Goal: Task Accomplishment & Management: Manage account settings

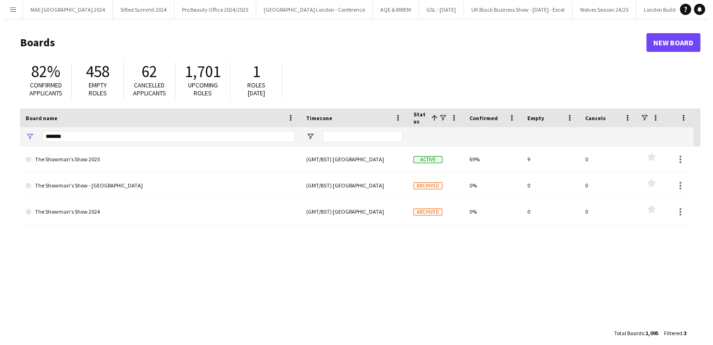
scroll to position [0, 15794]
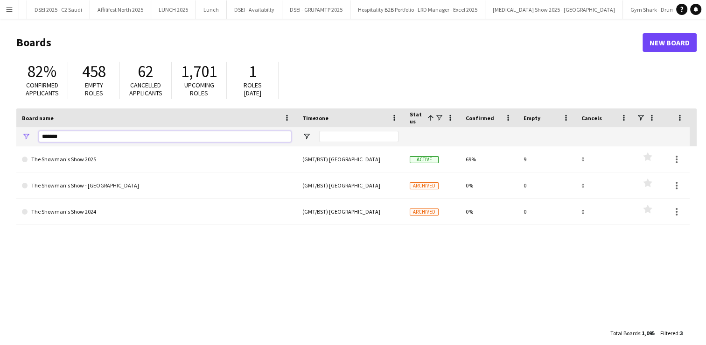
drag, startPoint x: 70, startPoint y: 139, endPoint x: 17, endPoint y: 129, distance: 54.6
click at [17, 129] on div "*******" at bounding box center [156, 136] width 281 height 19
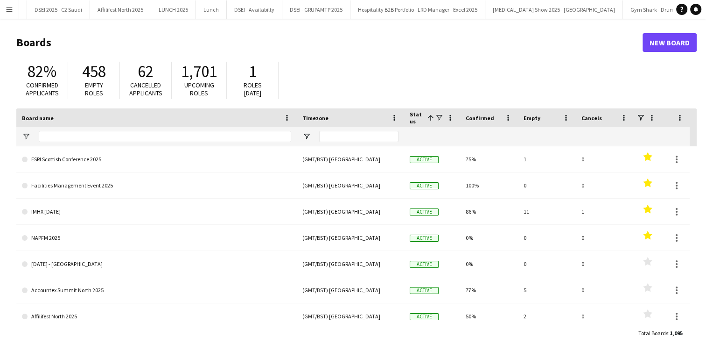
click at [7, 9] on app-icon "Menu" at bounding box center [9, 9] width 7 height 7
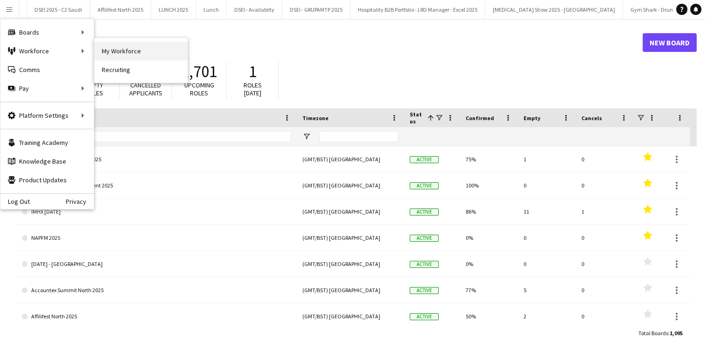
click at [123, 49] on link "My Workforce" at bounding box center [140, 51] width 93 height 19
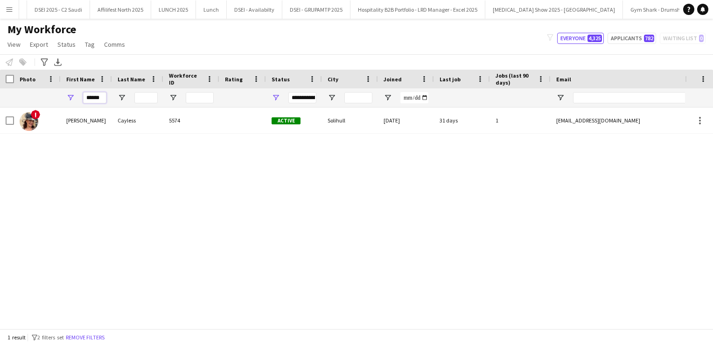
drag, startPoint x: 105, startPoint y: 101, endPoint x: 70, endPoint y: 95, distance: 35.1
click at [70, 95] on div "******" at bounding box center [86, 97] width 51 height 19
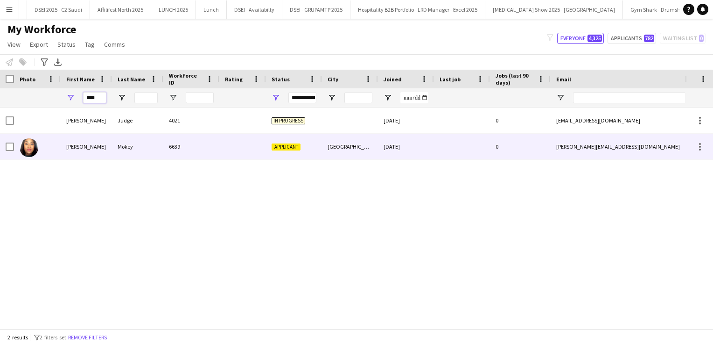
type input "****"
click at [96, 140] on div "[PERSON_NAME]" at bounding box center [86, 147] width 51 height 26
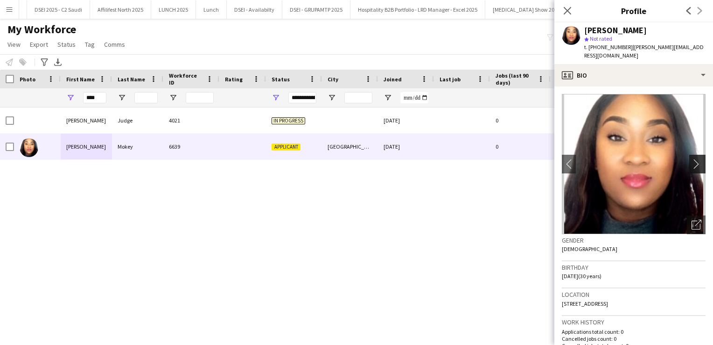
click at [693, 159] on app-icon "chevron-right" at bounding box center [699, 164] width 14 height 10
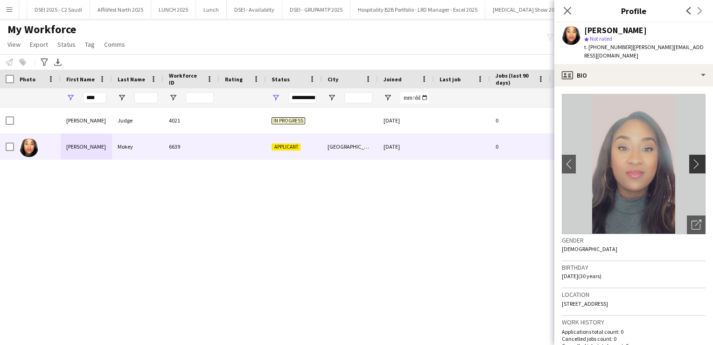
click at [693, 159] on app-icon "chevron-right" at bounding box center [699, 164] width 14 height 10
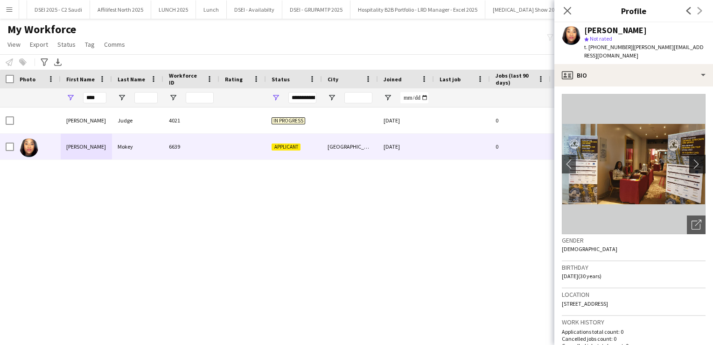
click at [693, 159] on app-icon "chevron-right" at bounding box center [699, 164] width 14 height 10
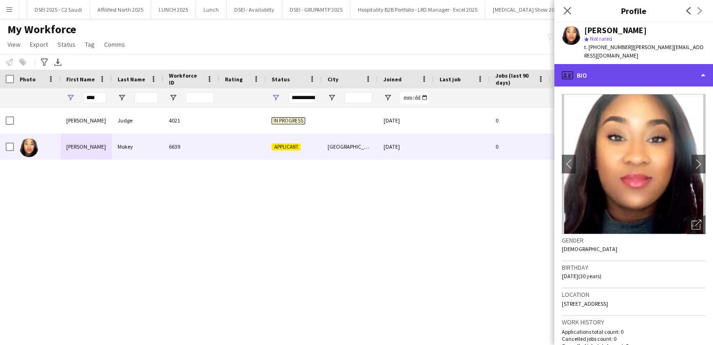
click at [686, 64] on div "profile Bio" at bounding box center [634, 75] width 159 height 22
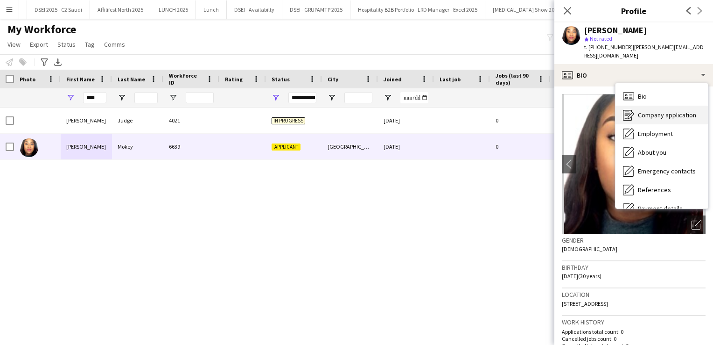
click at [662, 111] on span "Company application" at bounding box center [667, 115] width 58 height 8
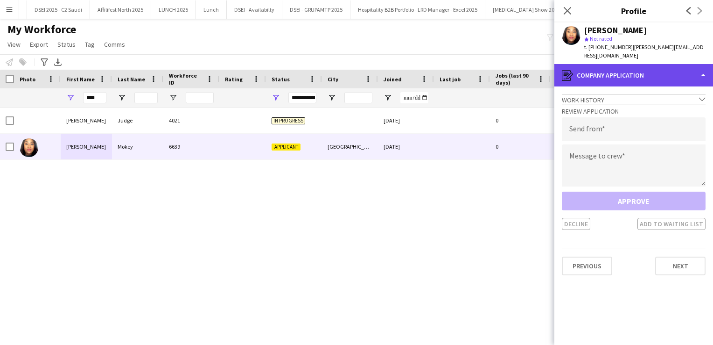
click at [658, 64] on div "register Company application" at bounding box center [634, 75] width 159 height 22
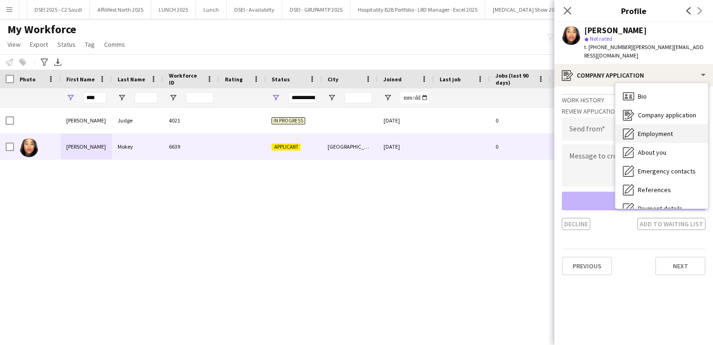
click at [658, 129] on span "Employment" at bounding box center [655, 133] width 35 height 8
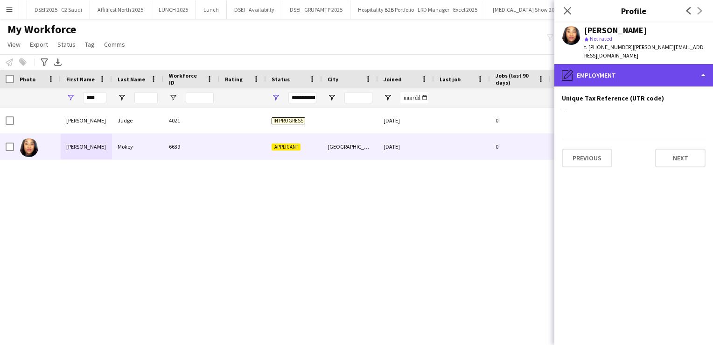
click at [658, 75] on div "pencil4 Employment" at bounding box center [634, 75] width 159 height 22
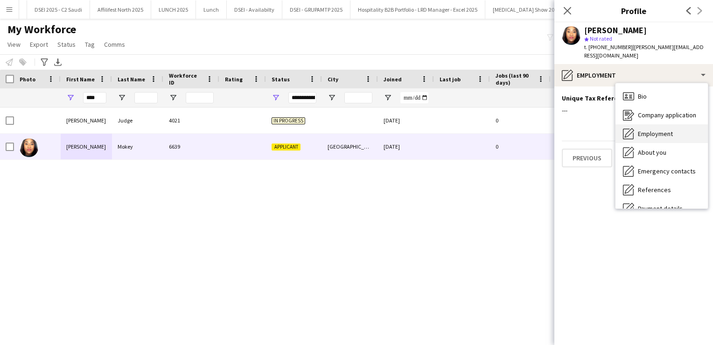
click at [659, 129] on span "Employment" at bounding box center [655, 133] width 35 height 8
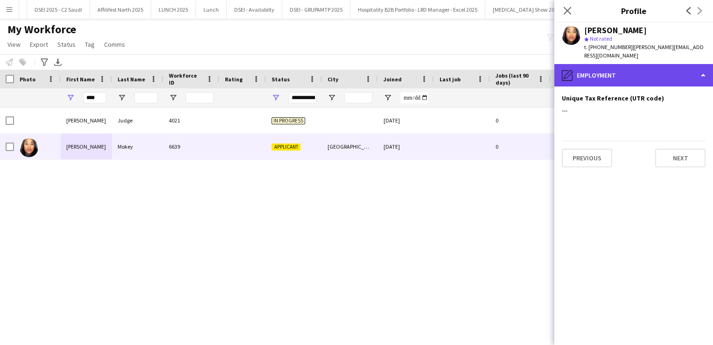
click at [644, 64] on div "pencil4 Employment" at bounding box center [634, 75] width 159 height 22
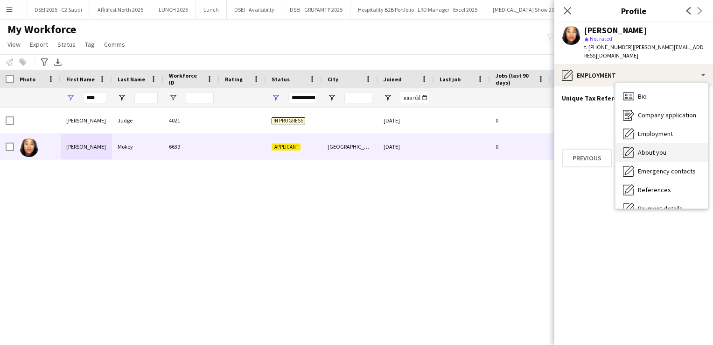
click at [655, 143] on div "About you About you" at bounding box center [662, 152] width 92 height 19
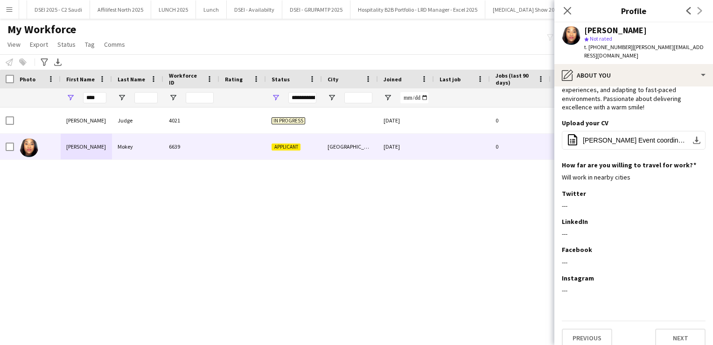
scroll to position [47, 0]
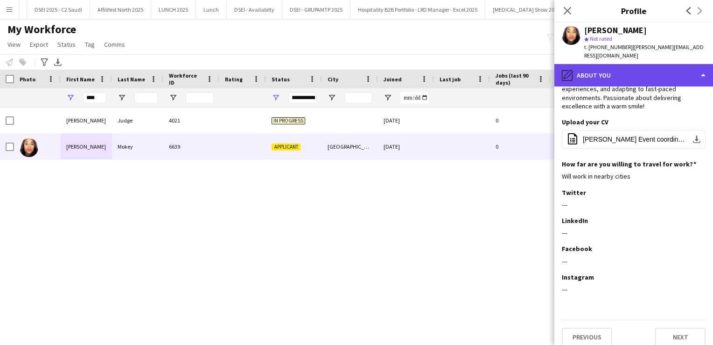
click at [659, 69] on div "pencil4 About you" at bounding box center [634, 75] width 159 height 22
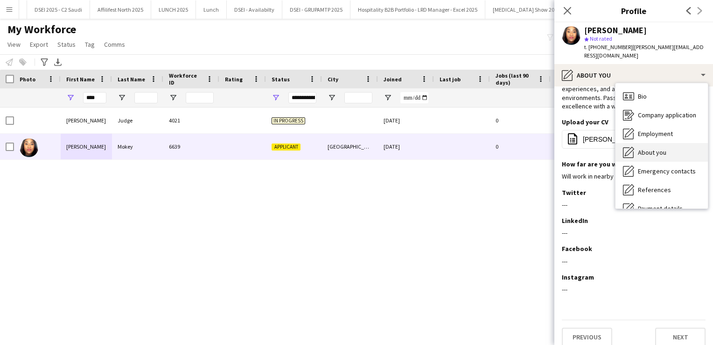
click at [661, 148] on span "About you" at bounding box center [652, 152] width 28 height 8
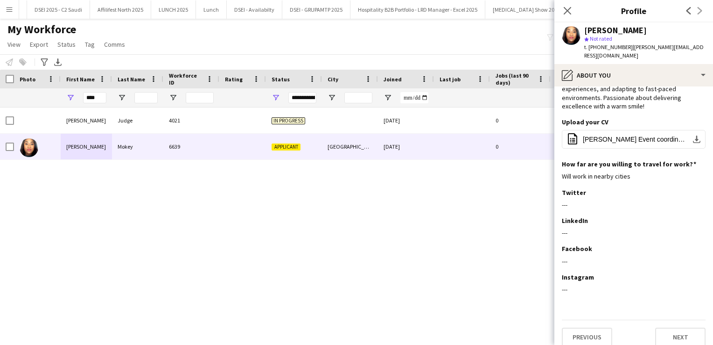
scroll to position [0, 0]
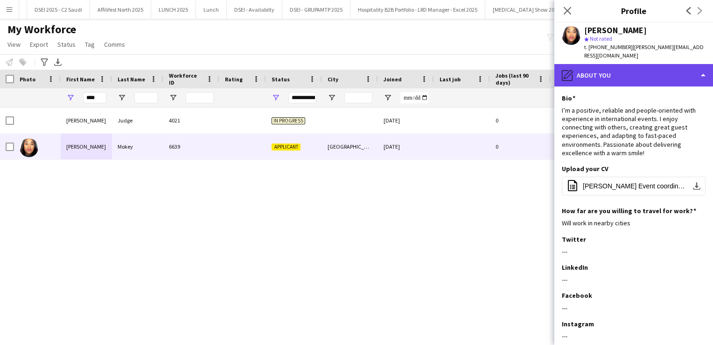
click at [665, 66] on div "pencil4 About you" at bounding box center [634, 75] width 159 height 22
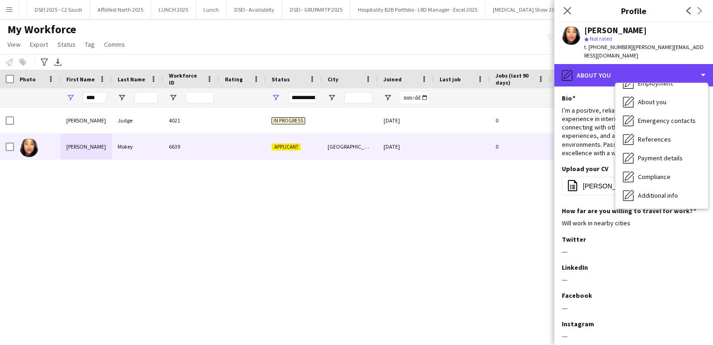
scroll to position [52, 0]
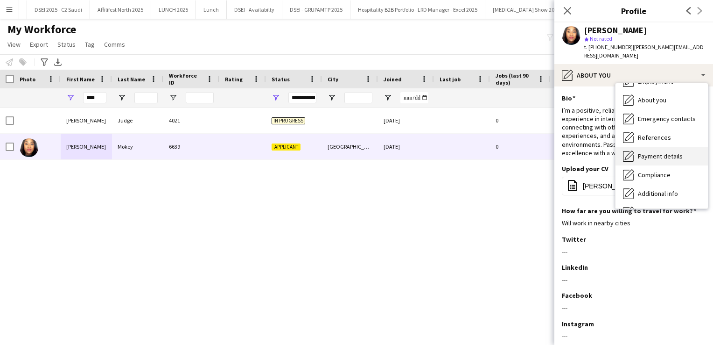
click at [673, 147] on div "Payment details Payment details" at bounding box center [662, 156] width 92 height 19
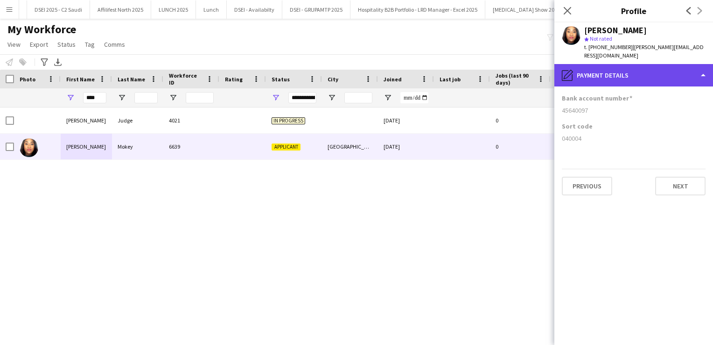
click at [651, 69] on div "pencil4 Payment details" at bounding box center [634, 75] width 159 height 22
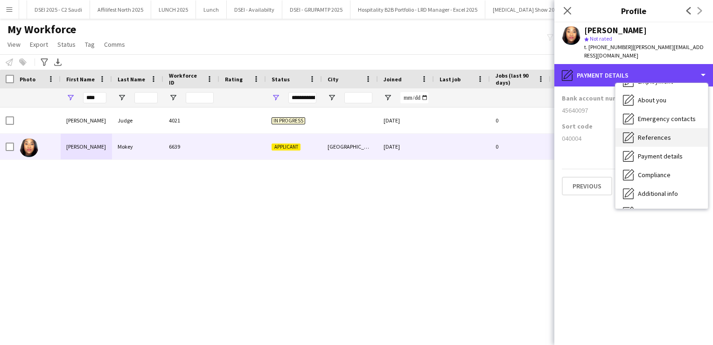
scroll to position [106, 0]
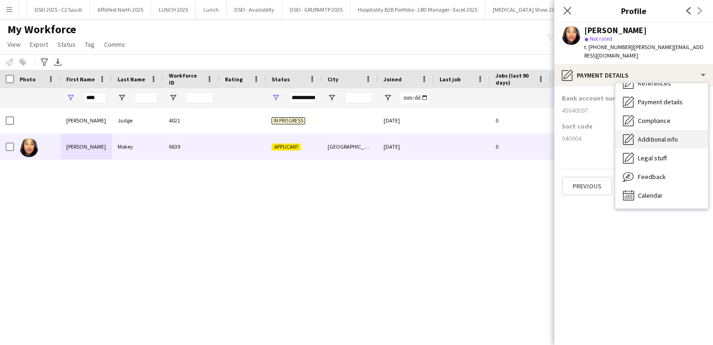
click at [659, 135] on span "Additional info" at bounding box center [658, 139] width 40 height 8
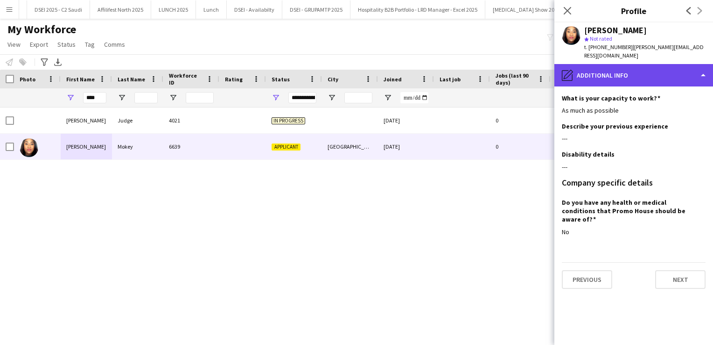
click at [648, 71] on div "pencil4 Additional info" at bounding box center [634, 75] width 159 height 22
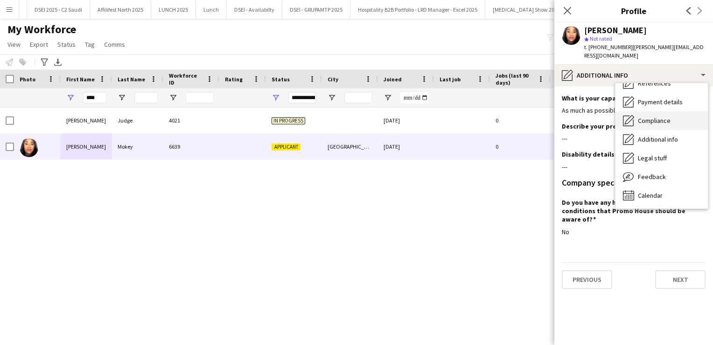
click at [659, 116] on span "Compliance" at bounding box center [654, 120] width 33 height 8
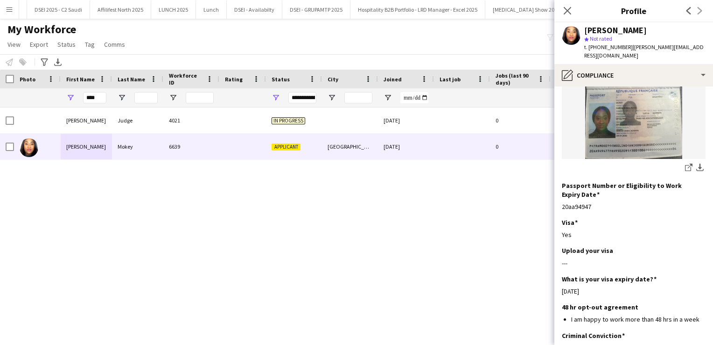
scroll to position [149, 0]
drag, startPoint x: 591, startPoint y: 189, endPoint x: 560, endPoint y: 190, distance: 30.4
click at [560, 190] on app-section-data-types "Nationality Edit this field French Permission to Work in the [GEOGRAPHIC_DATA] …" at bounding box center [634, 215] width 159 height 258
drag, startPoint x: 560, startPoint y: 190, endPoint x: 632, endPoint y: 202, distance: 72.5
click at [632, 218] on div "Visa Edit this field" at bounding box center [634, 222] width 144 height 8
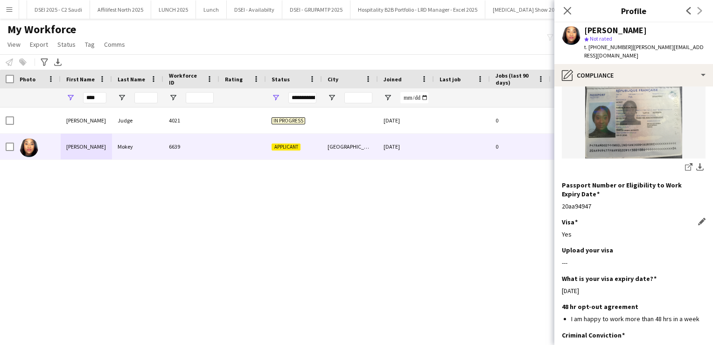
scroll to position [0, 0]
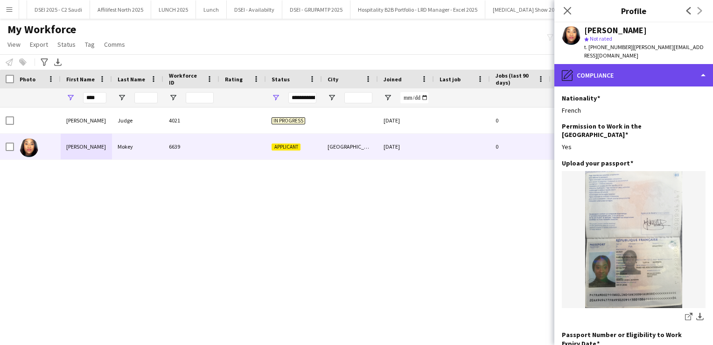
click at [633, 64] on div "pencil4 Compliance" at bounding box center [634, 75] width 159 height 22
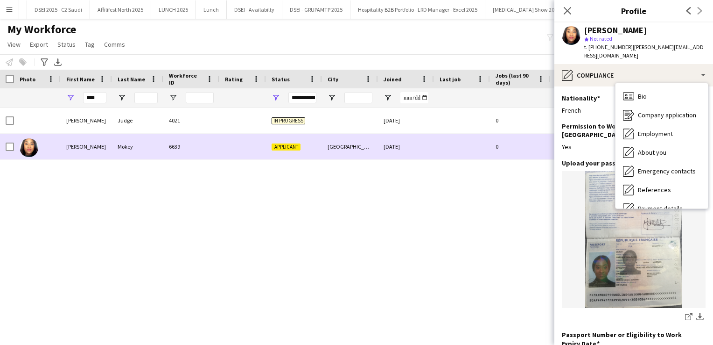
click at [342, 156] on div "[GEOGRAPHIC_DATA]" at bounding box center [350, 147] width 56 height 26
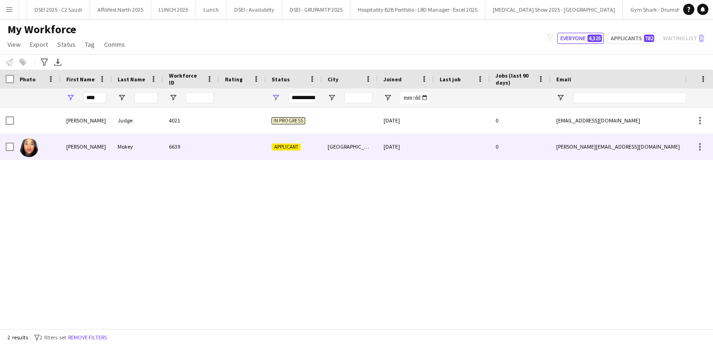
click at [284, 143] on span "Applicant" at bounding box center [286, 146] width 29 height 7
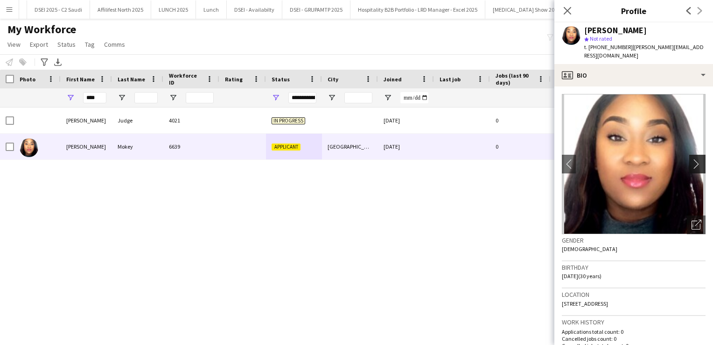
click at [697, 159] on app-icon "chevron-right" at bounding box center [699, 164] width 14 height 10
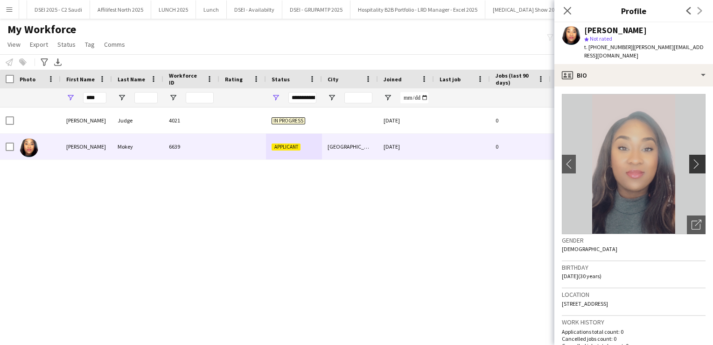
click at [697, 159] on app-icon "chevron-right" at bounding box center [699, 164] width 14 height 10
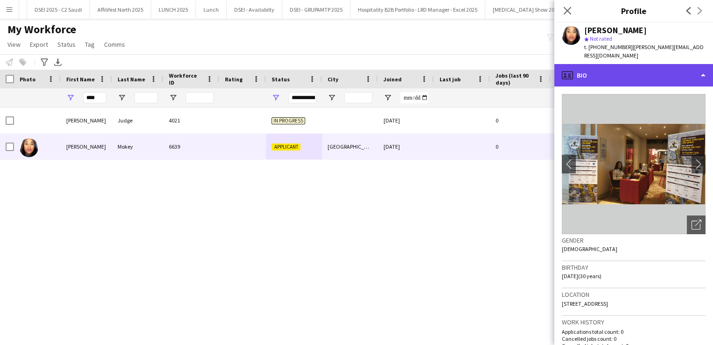
click at [676, 64] on div "profile Bio" at bounding box center [634, 75] width 159 height 22
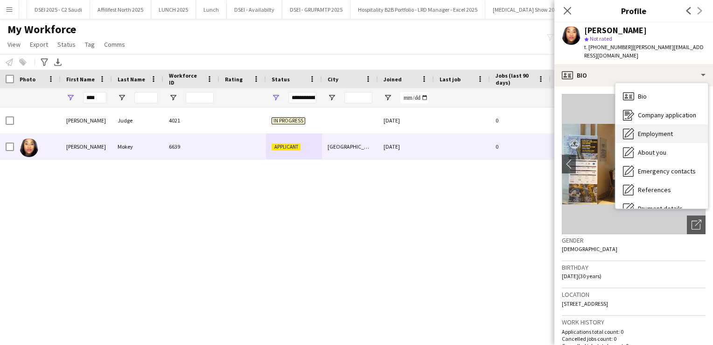
click at [664, 129] on span "Employment" at bounding box center [655, 133] width 35 height 8
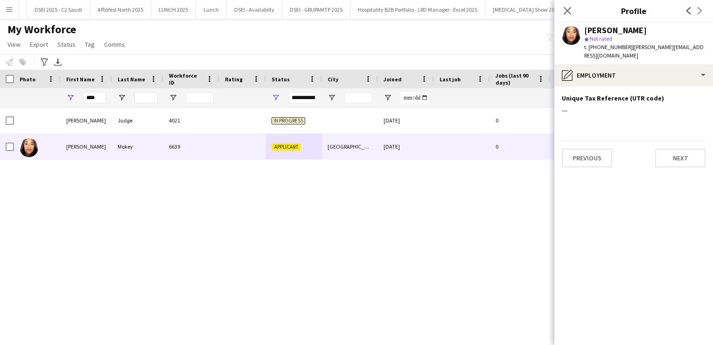
click at [630, 53] on div "[PERSON_NAME] star Not rated t. [PHONE_NUMBER] | [PERSON_NAME][EMAIL_ADDRESS][D…" at bounding box center [634, 43] width 159 height 42
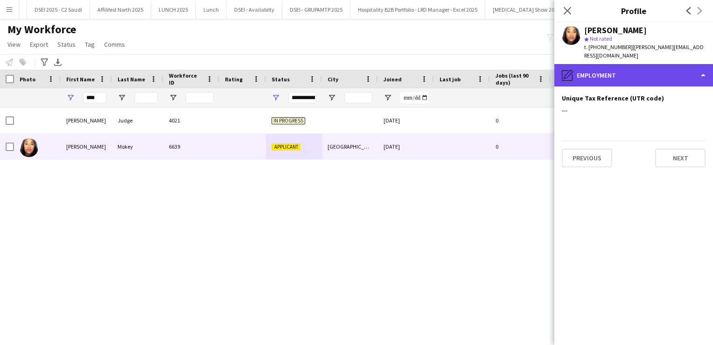
click at [632, 64] on div "pencil4 Employment" at bounding box center [634, 75] width 159 height 22
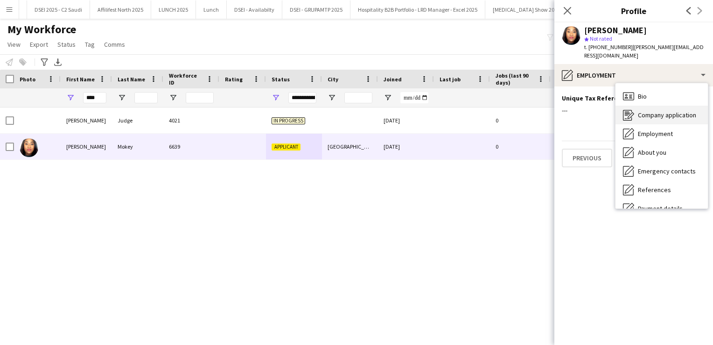
click at [656, 106] on div "Company application Company application" at bounding box center [662, 115] width 92 height 19
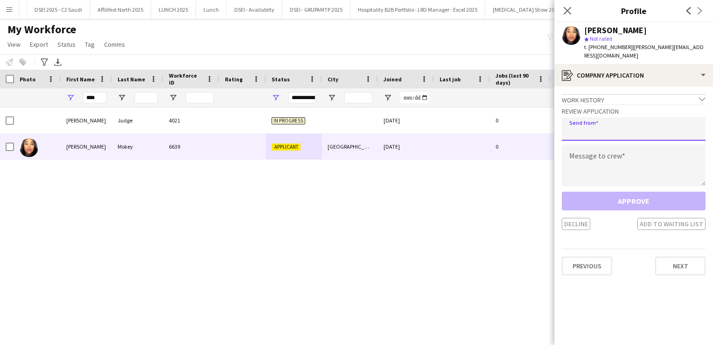
click at [613, 123] on input "email" at bounding box center [634, 128] width 144 height 23
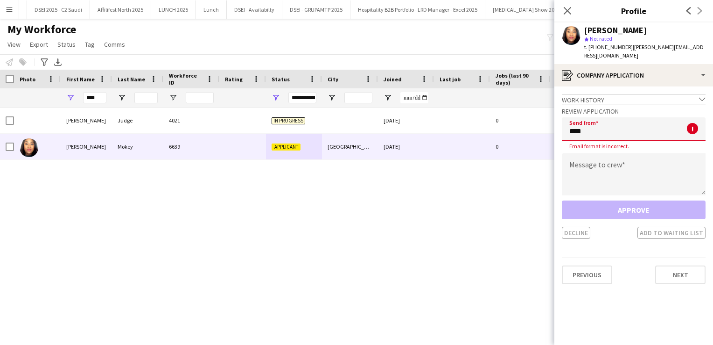
type input "**********"
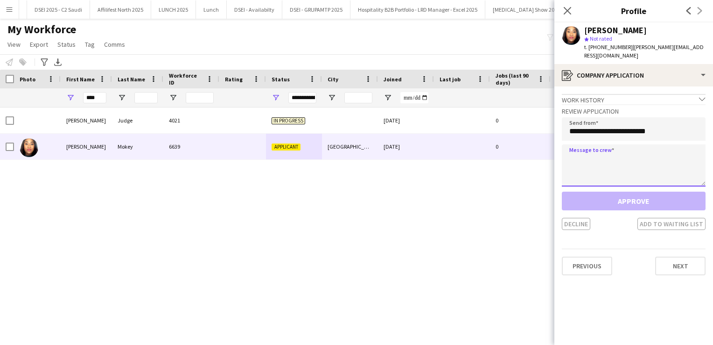
click at [596, 157] on textarea at bounding box center [634, 165] width 144 height 42
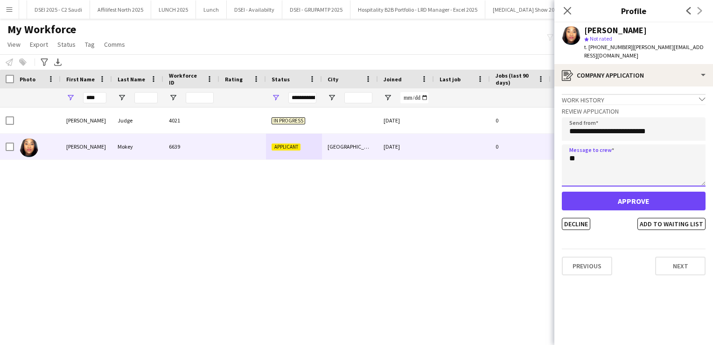
type textarea "*"
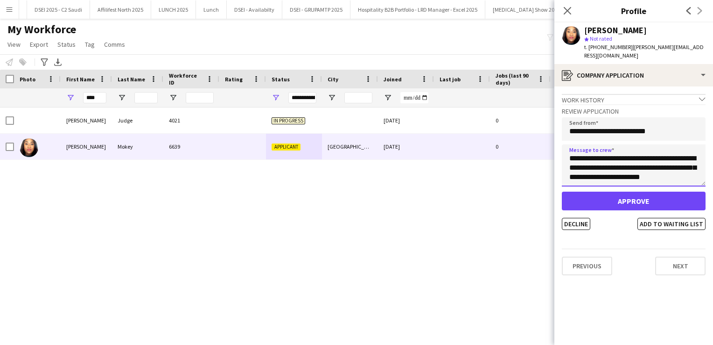
type textarea "**********"
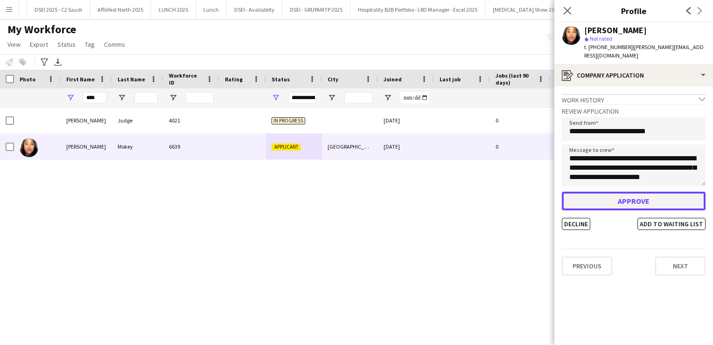
click at [657, 194] on button "Approve" at bounding box center [634, 200] width 144 height 19
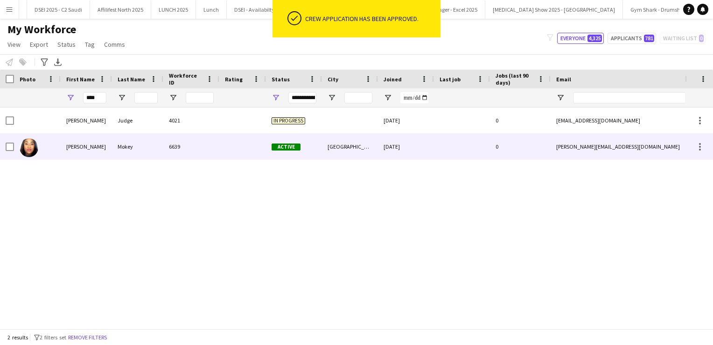
click at [286, 146] on span "Active" at bounding box center [286, 146] width 29 height 7
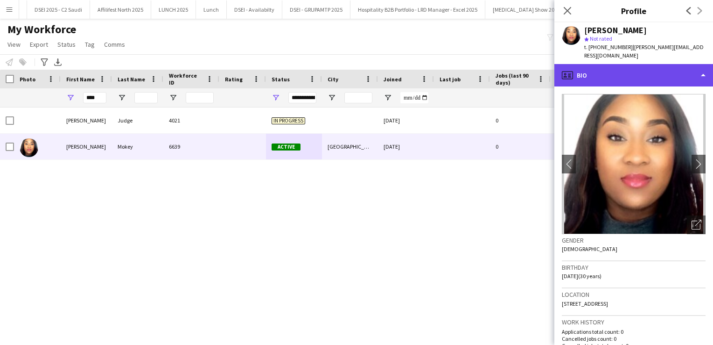
click at [668, 70] on div "profile Bio" at bounding box center [634, 75] width 159 height 22
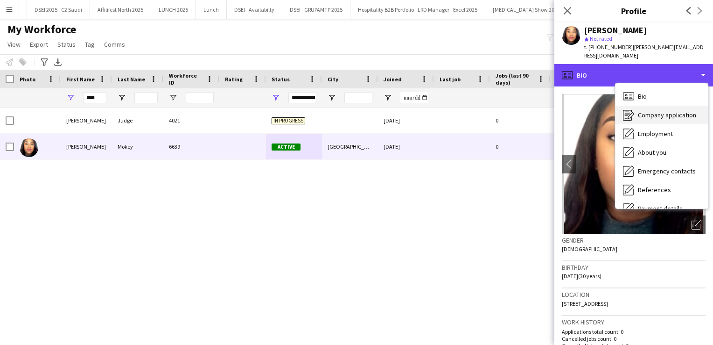
scroll to position [106, 0]
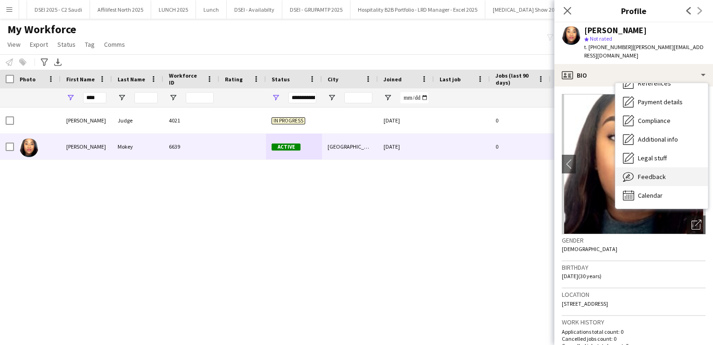
click at [662, 172] on span "Feedback" at bounding box center [652, 176] width 28 height 8
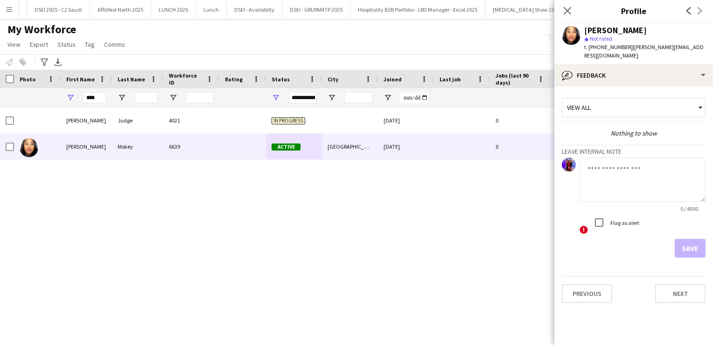
click at [629, 165] on textarea at bounding box center [643, 179] width 126 height 44
type textarea "*"
type textarea "**********"
click at [625, 219] on label "Flag as alert" at bounding box center [624, 222] width 31 height 7
click at [690, 244] on button "Save" at bounding box center [690, 248] width 31 height 19
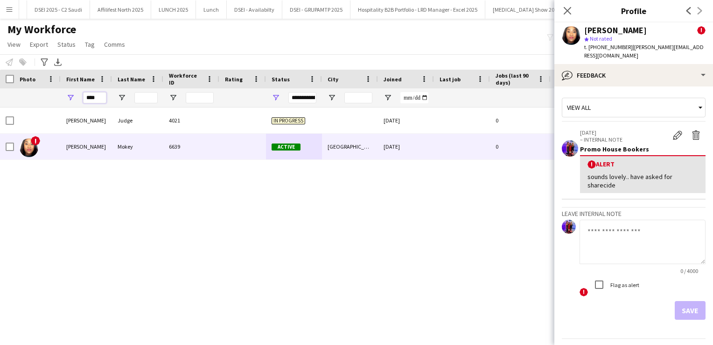
drag, startPoint x: 102, startPoint y: 102, endPoint x: 62, endPoint y: 88, distance: 42.8
click at [62, 88] on div "****" at bounding box center [86, 97] width 51 height 19
type input "*"
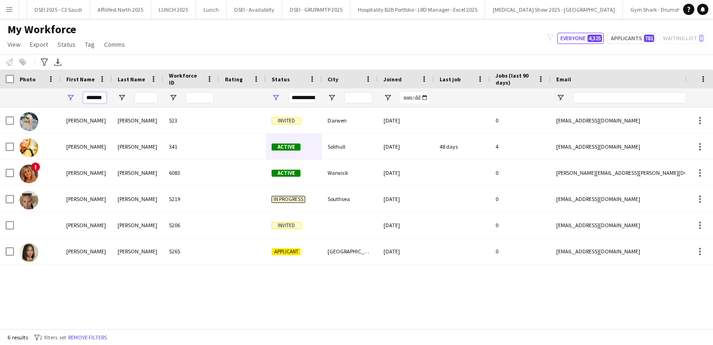
type input "*******"
click at [120, 280] on div "[PERSON_NAME] 523 Invited Darwen [DATE] 0 [EMAIL_ADDRESS][DOMAIN_NAME] [PHONE_N…" at bounding box center [342, 214] width 685 height 214
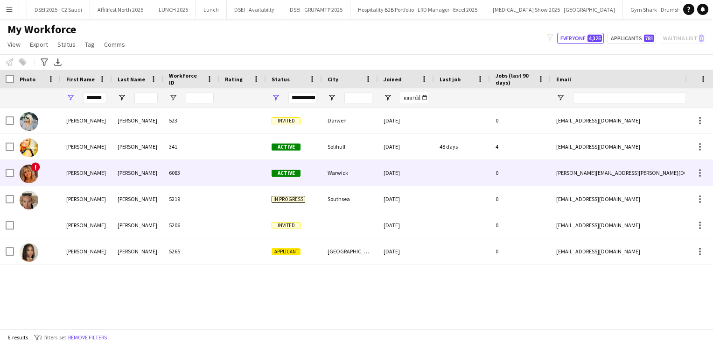
click at [128, 171] on div "[PERSON_NAME]" at bounding box center [137, 173] width 51 height 26
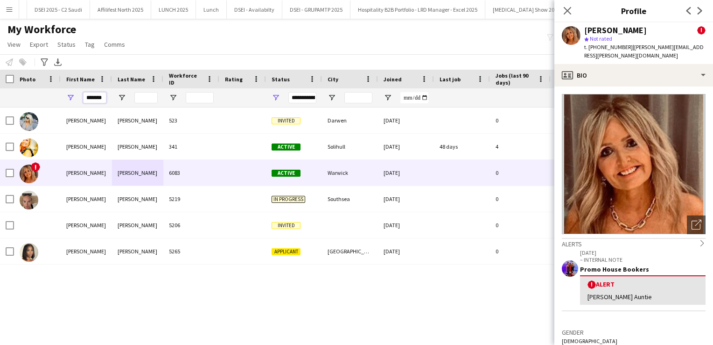
drag, startPoint x: 85, startPoint y: 98, endPoint x: 141, endPoint y: 91, distance: 57.0
click at [141, 91] on div "*******" at bounding box center [506, 97] width 1012 height 19
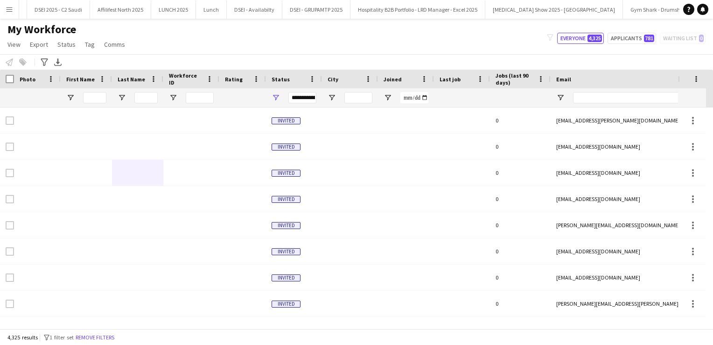
click at [14, 10] on button "Menu" at bounding box center [9, 9] width 19 height 19
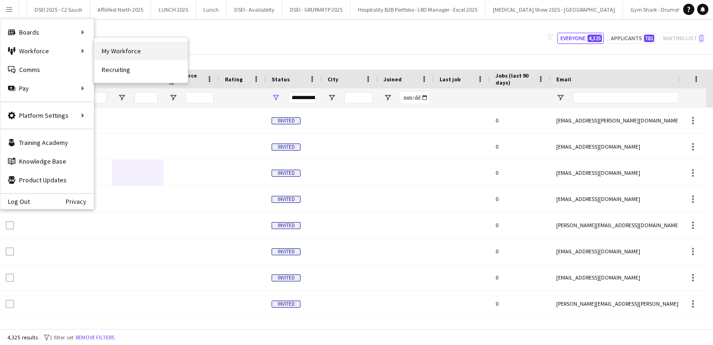
click at [101, 49] on link "My Workforce" at bounding box center [140, 51] width 93 height 19
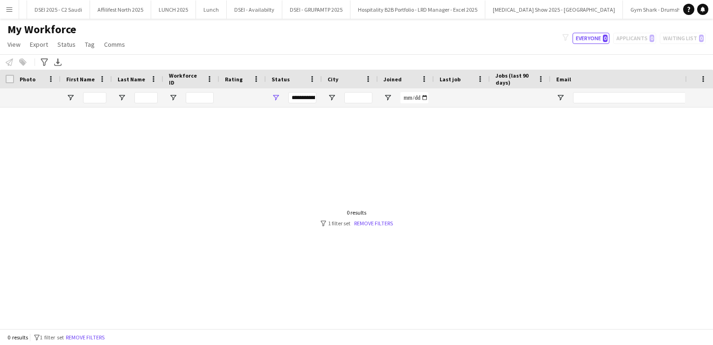
click at [10, 10] on app-icon "Menu" at bounding box center [9, 9] width 7 height 7
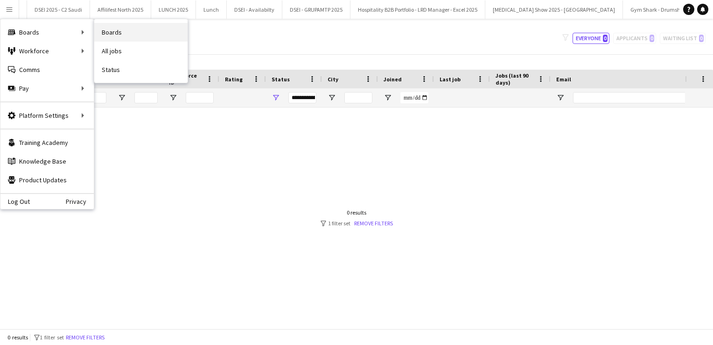
click at [118, 31] on link "Boards" at bounding box center [140, 32] width 93 height 19
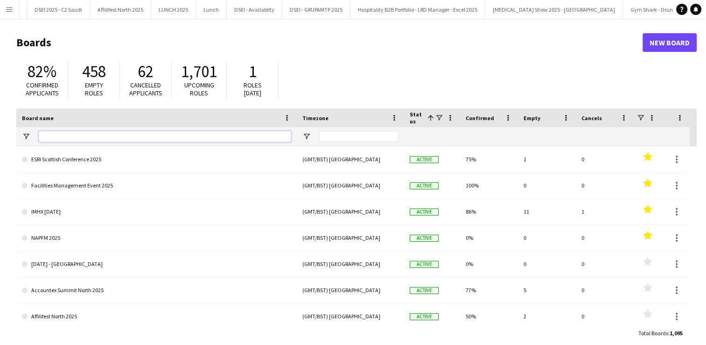
click at [145, 134] on input "Board name Filter Input" at bounding box center [165, 136] width 253 height 11
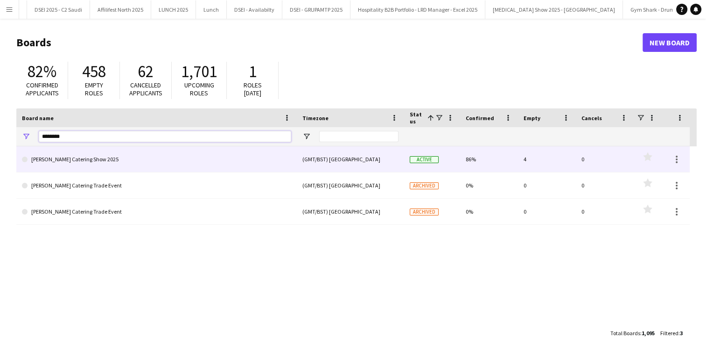
type input "********"
click at [148, 159] on link "[PERSON_NAME] Catering Show 2025" at bounding box center [156, 159] width 269 height 26
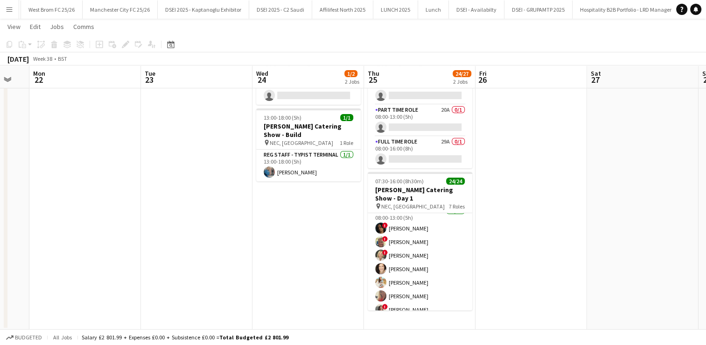
scroll to position [163, 0]
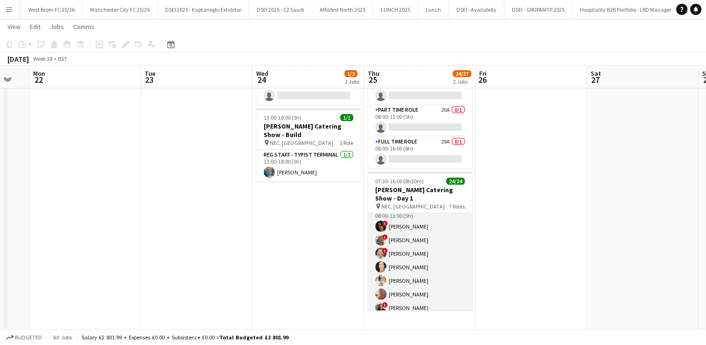
click at [381, 261] on app-user-avatar at bounding box center [380, 266] width 11 height 11
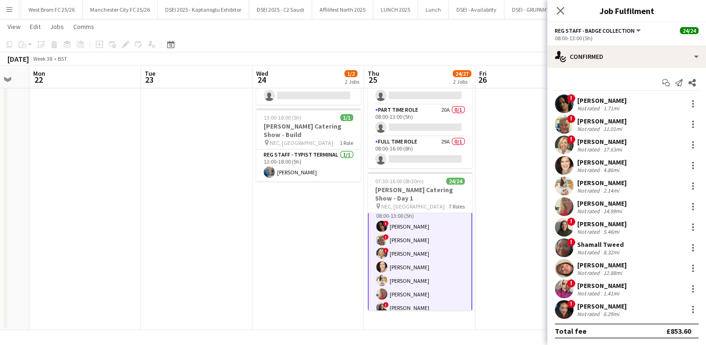
click at [563, 163] on app-user-avatar at bounding box center [564, 165] width 19 height 19
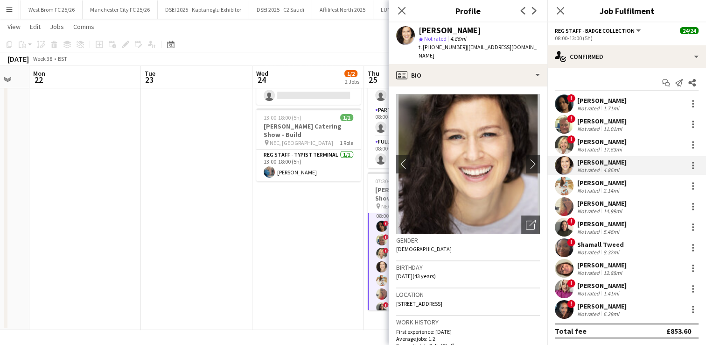
click at [359, 266] on app-date-cell "13:00-18:00 (5h) 0/1 [PERSON_NAME] Show - Availability pin NEC, Birmingham 1 Ro…" at bounding box center [309, 179] width 112 height 302
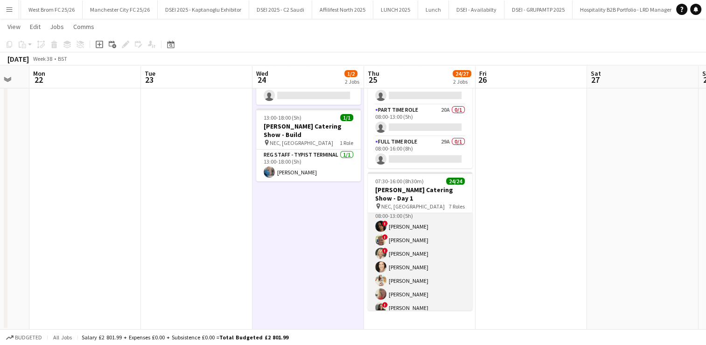
click at [395, 259] on app-card-role "Reg Staff - Badge Collection [DATE] 08:00-13:00 (5h) ! Nika Ferlance ! [PERSON_…" at bounding box center [420, 287] width 105 height 167
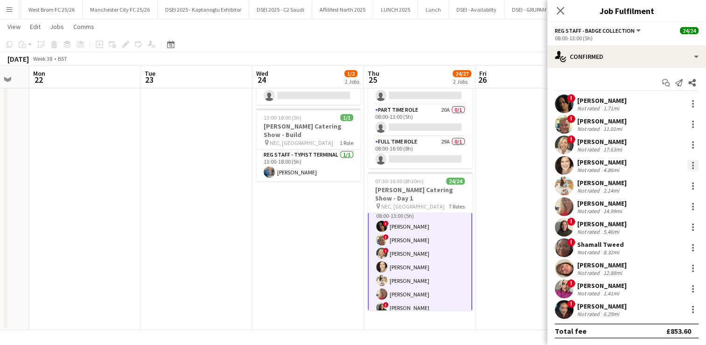
click at [690, 161] on div at bounding box center [693, 165] width 11 height 11
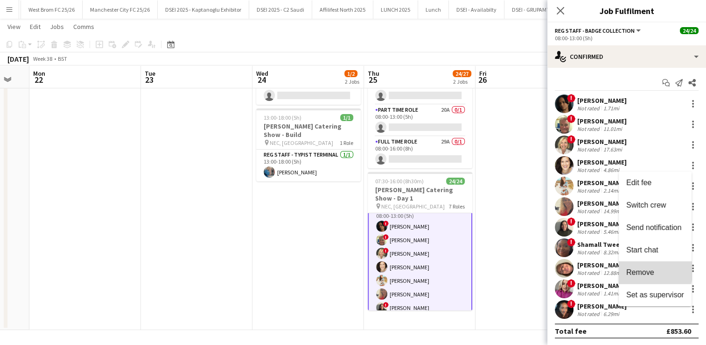
click at [641, 270] on span "Remove" at bounding box center [640, 272] width 28 height 8
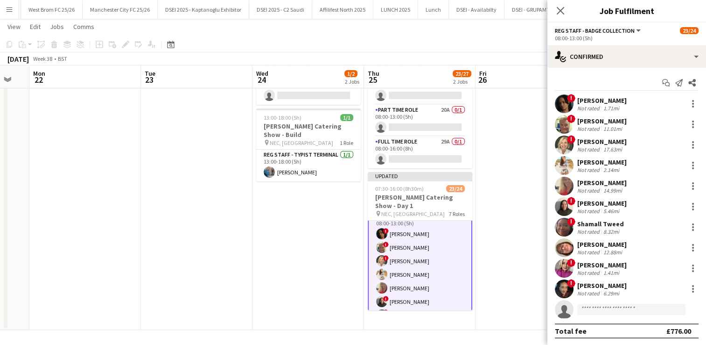
click at [538, 244] on app-date-cell at bounding box center [532, 179] width 112 height 302
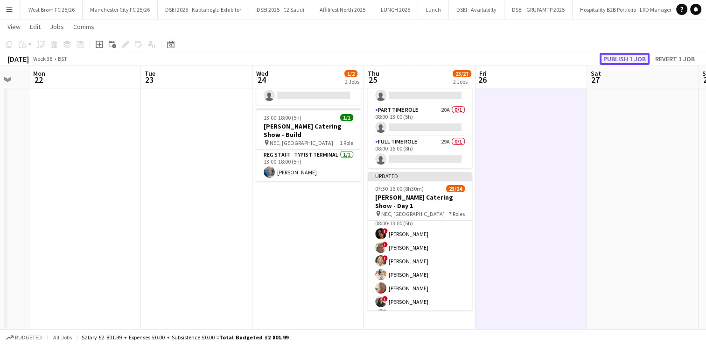
click at [637, 59] on button "Publish 1 job" at bounding box center [625, 59] width 50 height 12
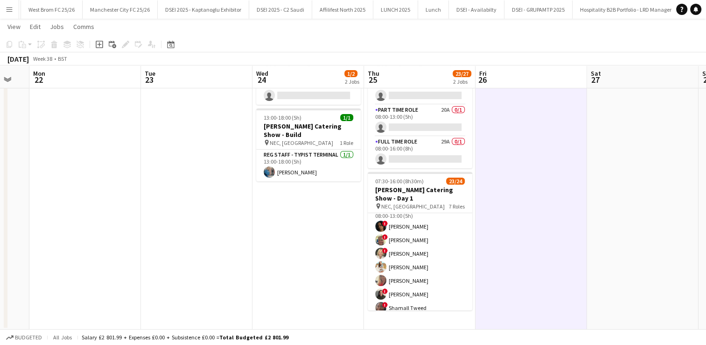
click at [10, 11] on app-icon "Menu" at bounding box center [9, 9] width 7 height 7
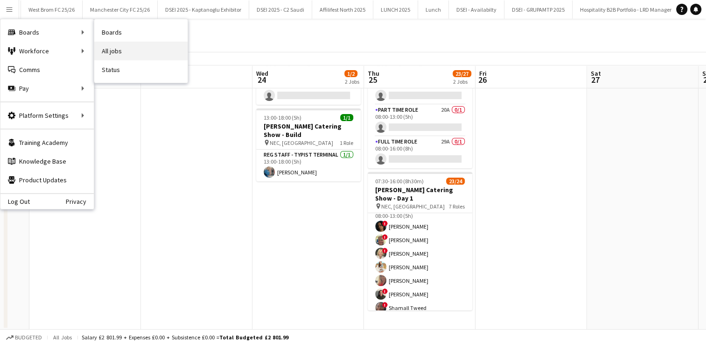
click at [118, 51] on link "All jobs" at bounding box center [140, 51] width 93 height 19
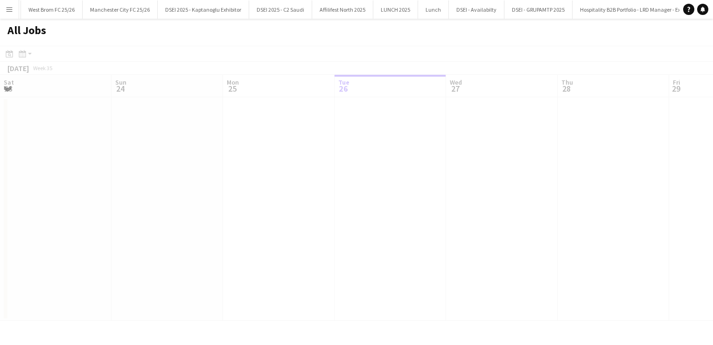
scroll to position [0, 223]
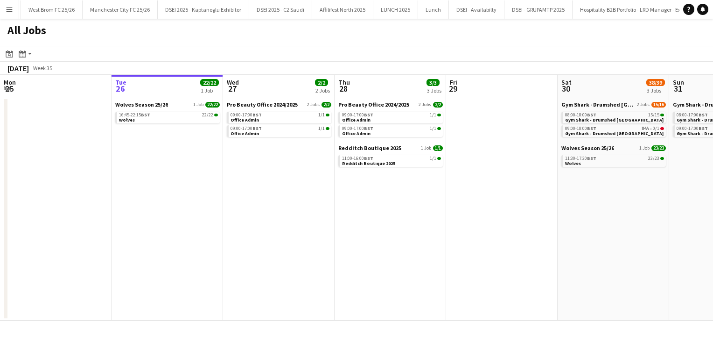
click at [16, 14] on button "Menu" at bounding box center [9, 9] width 19 height 19
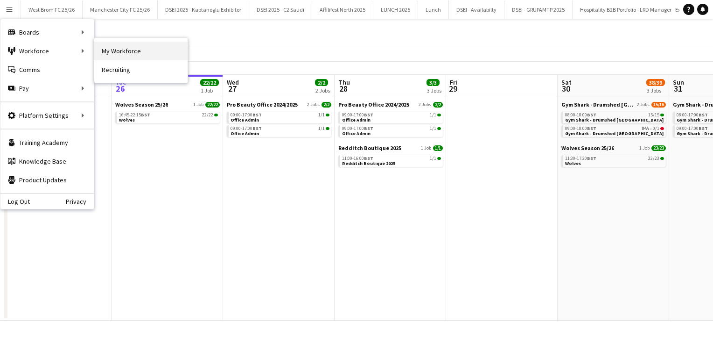
click at [107, 54] on link "My Workforce" at bounding box center [140, 51] width 93 height 19
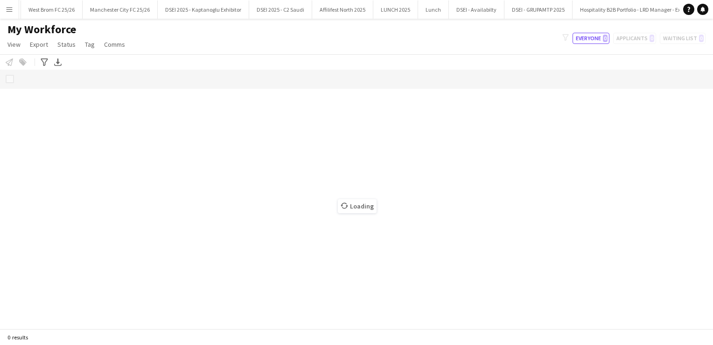
click at [11, 12] on app-icon "Menu" at bounding box center [9, 9] width 7 height 7
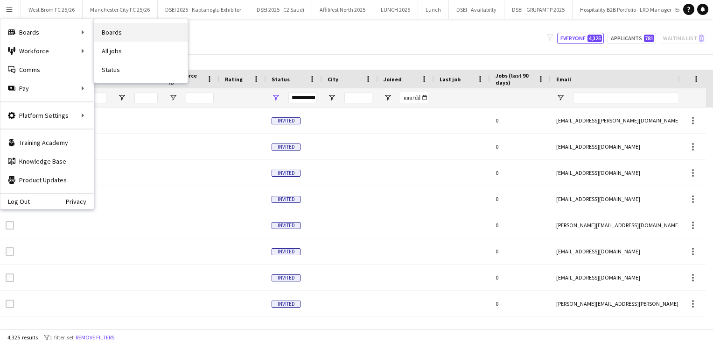
click at [115, 33] on link "Boards" at bounding box center [140, 32] width 93 height 19
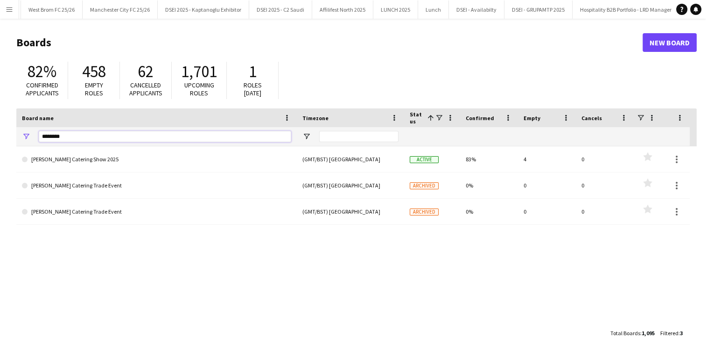
drag, startPoint x: 76, startPoint y: 137, endPoint x: 0, endPoint y: 138, distance: 76.1
click at [0, 138] on html "Menu Boards Boards Boards All jobs Status Workforce Workforce My Workforce Recr…" at bounding box center [353, 178] width 706 height 356
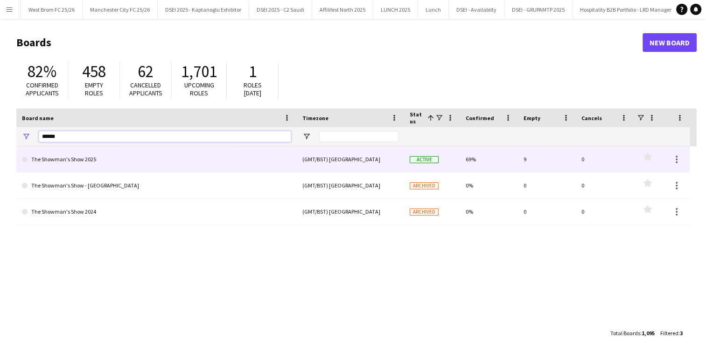
type input "******"
click at [69, 157] on link "The Showman's Show 2025" at bounding box center [156, 159] width 269 height 26
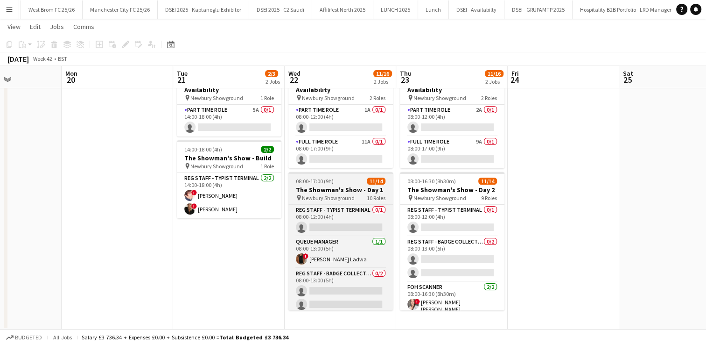
click at [343, 180] on div "08:00-17:00 (9h) 11/14" at bounding box center [341, 180] width 105 height 7
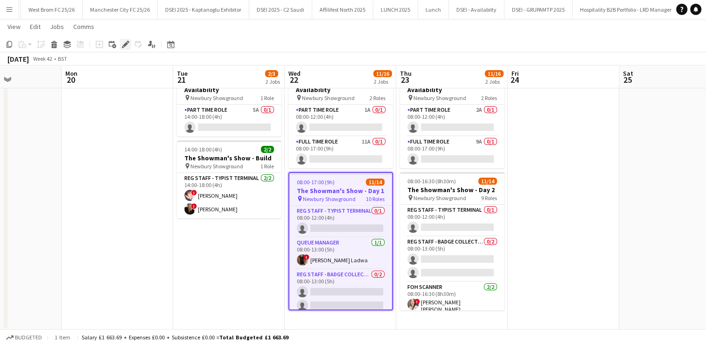
click at [127, 42] on icon at bounding box center [125, 44] width 5 height 5
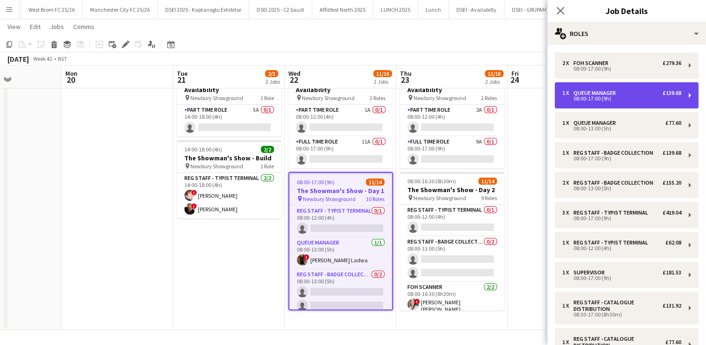
click at [611, 98] on div "08:00-17:00 (9h)" at bounding box center [622, 98] width 119 height 5
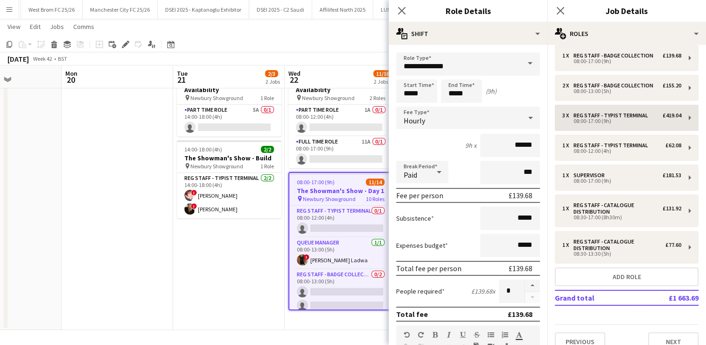
scroll to position [109, 0]
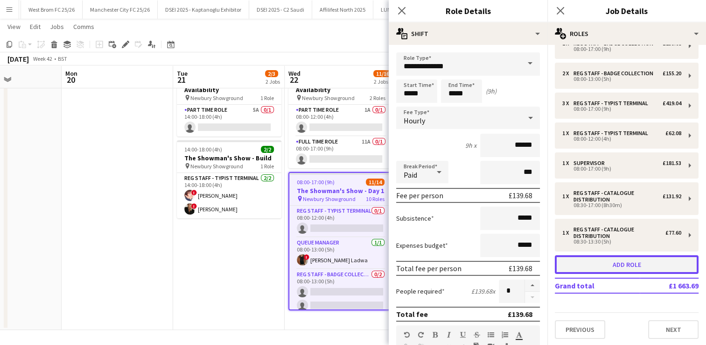
click at [616, 262] on button "Add role" at bounding box center [627, 264] width 144 height 19
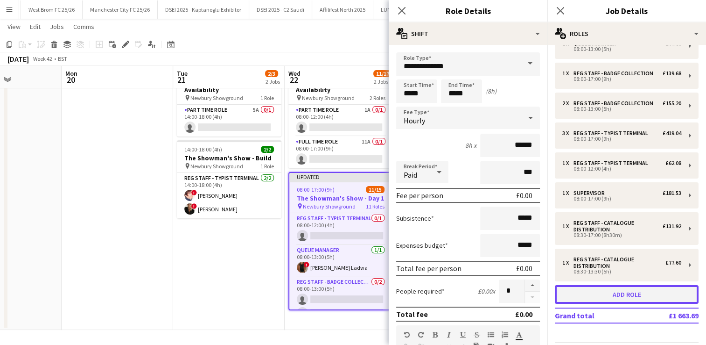
type input "**********"
type input "*****"
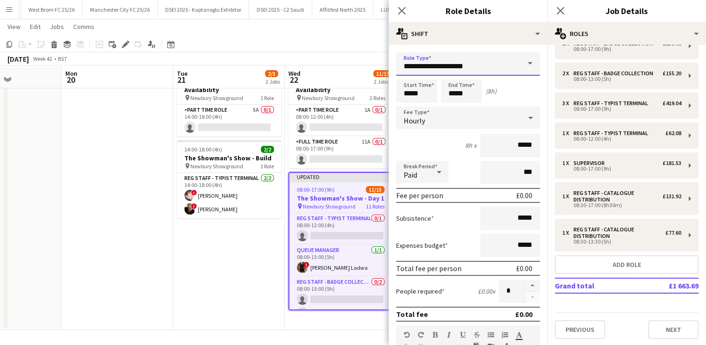
click at [464, 62] on input "**********" at bounding box center [468, 63] width 144 height 23
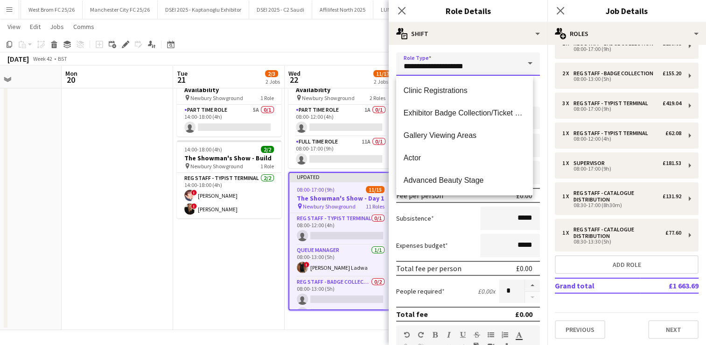
drag, startPoint x: 468, startPoint y: 66, endPoint x: 373, endPoint y: 65, distance: 94.3
click at [373, 65] on body "Menu Boards Boards Boards All jobs Status Workforce Workforce My Workforce Recr…" at bounding box center [353, 150] width 706 height 390
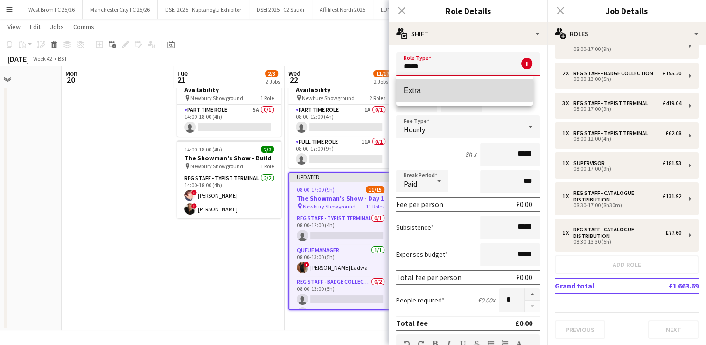
click at [419, 89] on span "Extra" at bounding box center [465, 90] width 122 height 9
type input "*****"
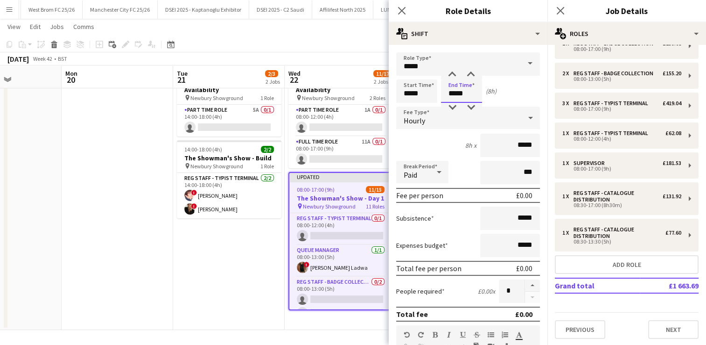
click at [454, 91] on input "*****" at bounding box center [461, 90] width 41 height 23
type input "*****"
click at [450, 75] on div at bounding box center [452, 74] width 19 height 9
drag, startPoint x: 527, startPoint y: 145, endPoint x: 512, endPoint y: 144, distance: 15.0
click at [512, 144] on input "*****" at bounding box center [510, 145] width 60 height 23
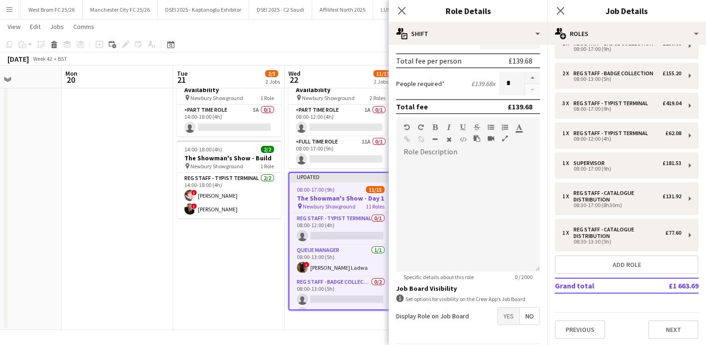
scroll to position [238, 0]
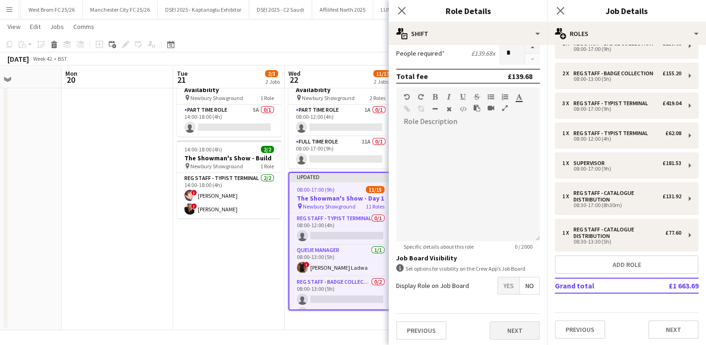
type input "******"
click at [513, 331] on button "Next" at bounding box center [515, 330] width 50 height 19
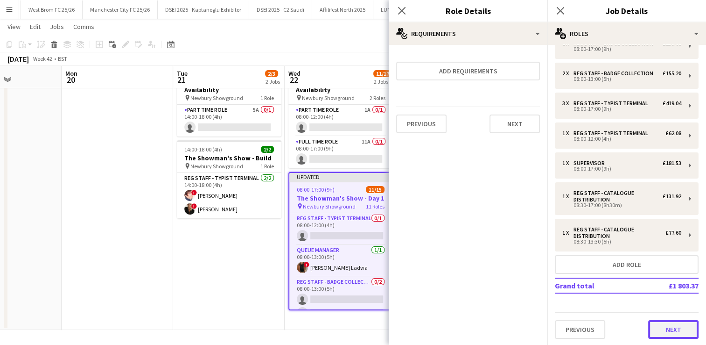
click at [655, 323] on button "Next" at bounding box center [673, 329] width 50 height 19
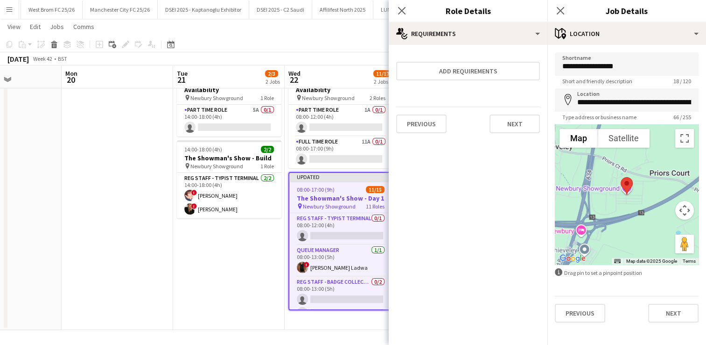
click at [245, 296] on app-date-cell "14:00-18:00 (4h) 0/1 The Showman's Show - Availability pin Newbury Showground 1…" at bounding box center [229, 195] width 112 height 270
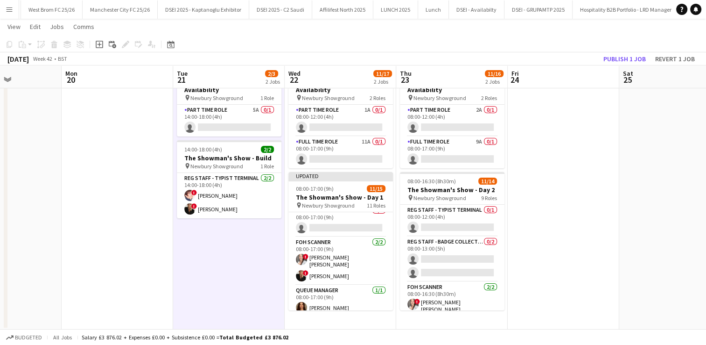
scroll to position [99, 0]
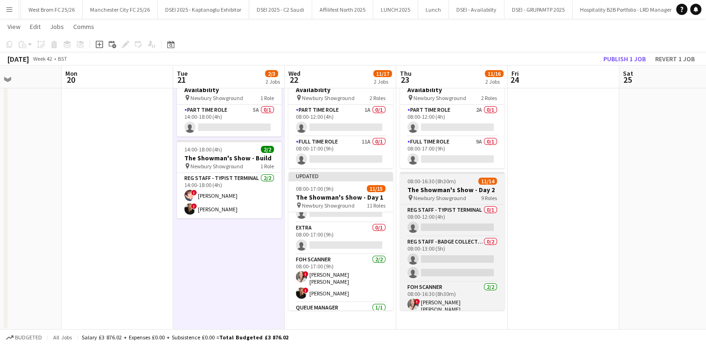
click at [462, 178] on div "08:00-16:30 (8h30m) 11/14" at bounding box center [452, 180] width 105 height 7
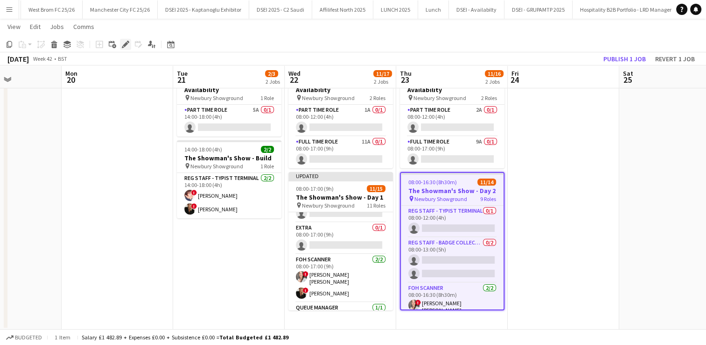
click at [127, 41] on icon at bounding box center [128, 42] width 2 height 2
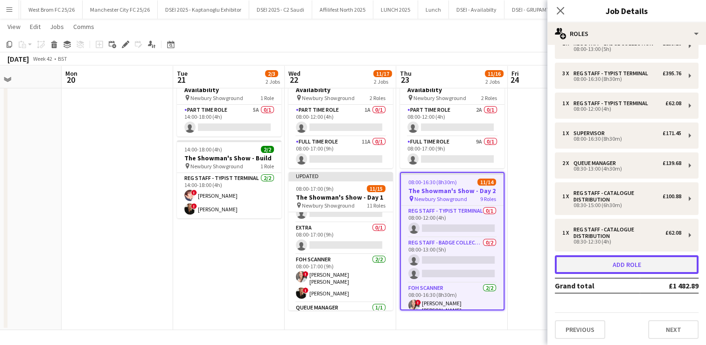
click at [596, 268] on button "Add role" at bounding box center [627, 264] width 144 height 19
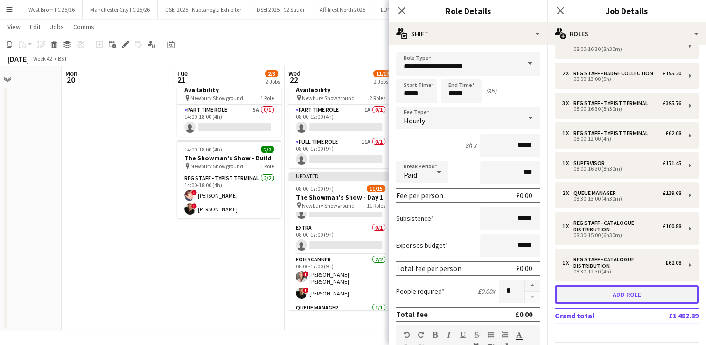
scroll to position [109, 0]
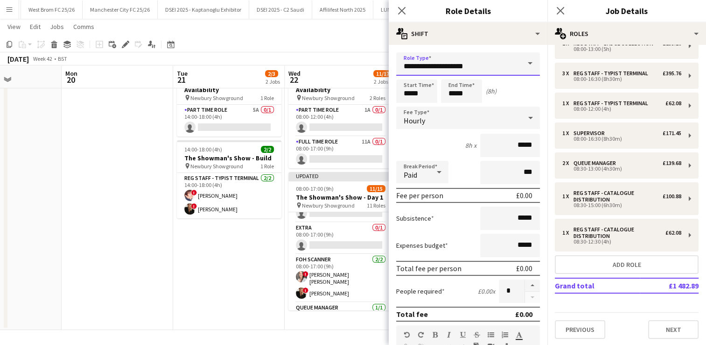
drag, startPoint x: 473, startPoint y: 66, endPoint x: 366, endPoint y: 54, distance: 107.1
click at [366, 54] on body "Menu Boards Boards Boards All jobs Status Workforce Workforce My Workforce Recr…" at bounding box center [353, 150] width 706 height 390
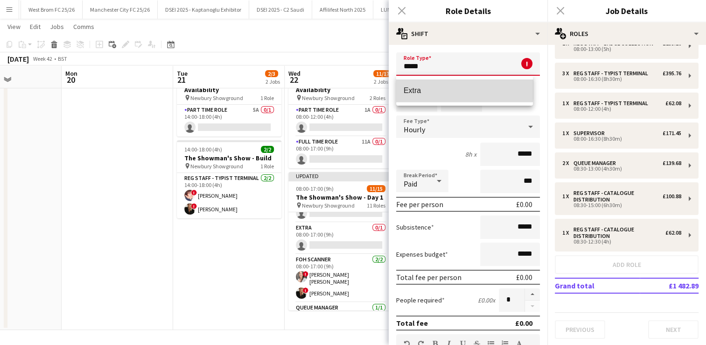
click at [407, 83] on mat-option "Extra" at bounding box center [464, 90] width 137 height 22
type input "*****"
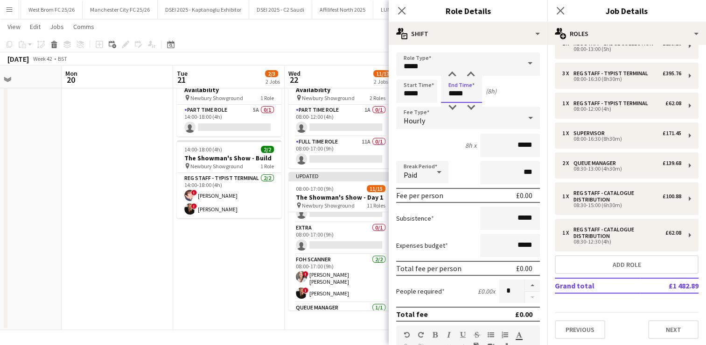
click at [470, 90] on input "*****" at bounding box center [461, 90] width 41 height 23
click at [468, 79] on div at bounding box center [471, 74] width 19 height 9
type input "*****"
click at [468, 79] on div at bounding box center [471, 74] width 19 height 9
drag, startPoint x: 529, startPoint y: 142, endPoint x: 513, endPoint y: 142, distance: 16.8
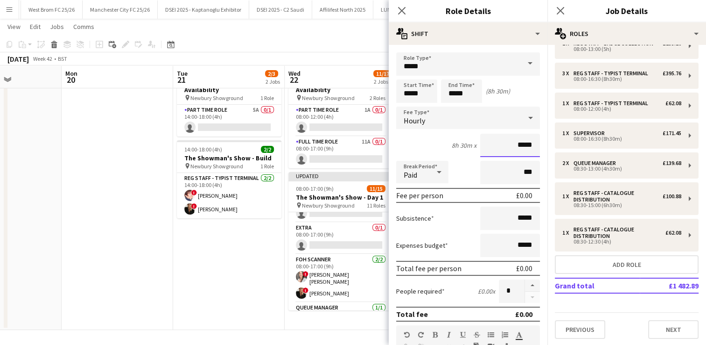
click at [513, 142] on input "*****" at bounding box center [510, 145] width 60 height 23
type input "******"
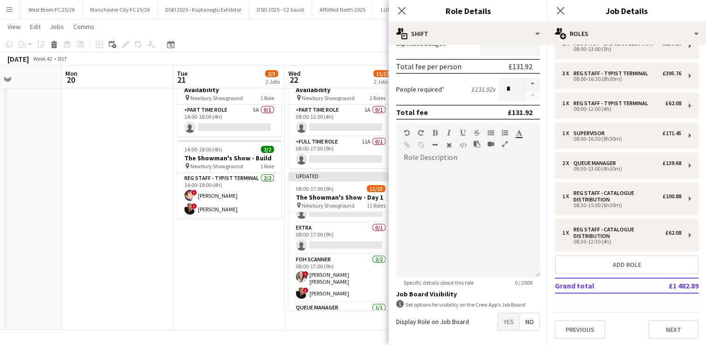
scroll to position [238, 0]
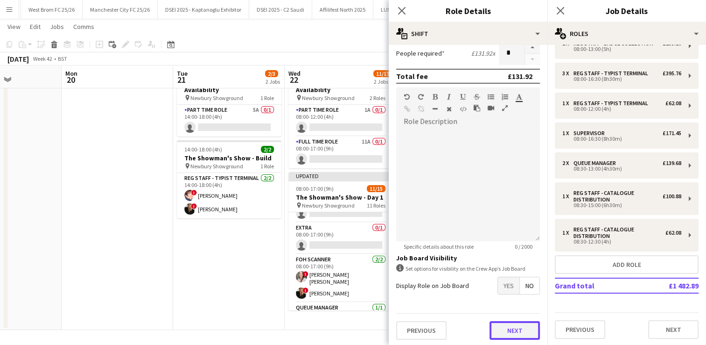
click at [527, 332] on button "Next" at bounding box center [515, 330] width 50 height 19
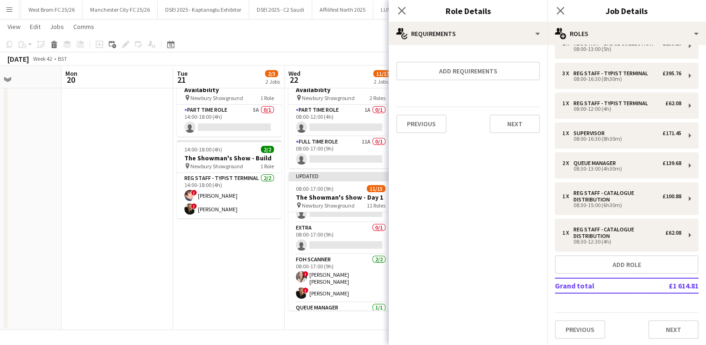
click at [269, 281] on app-date-cell "14:00-18:00 (4h) 0/1 The Showman's Show - Availability pin Newbury Showground 1…" at bounding box center [229, 195] width 112 height 270
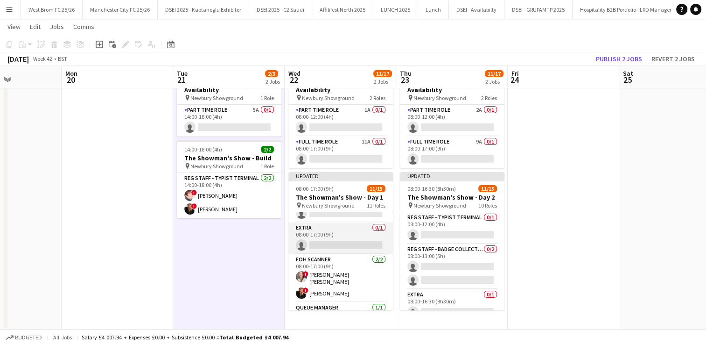
click at [377, 238] on app-card-role "Extra 0/1 08:00-17:00 (9h) single-neutral-actions" at bounding box center [341, 238] width 105 height 32
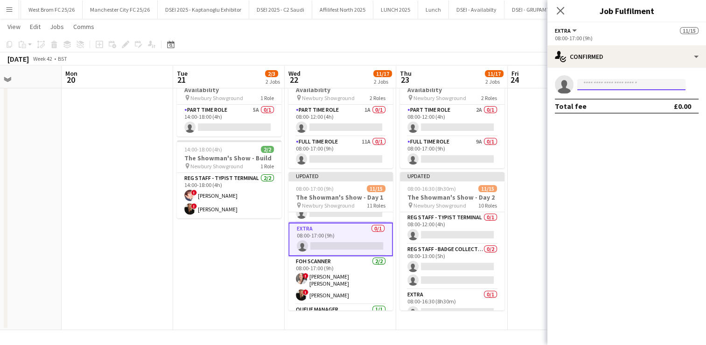
click at [600, 84] on input at bounding box center [631, 84] width 108 height 11
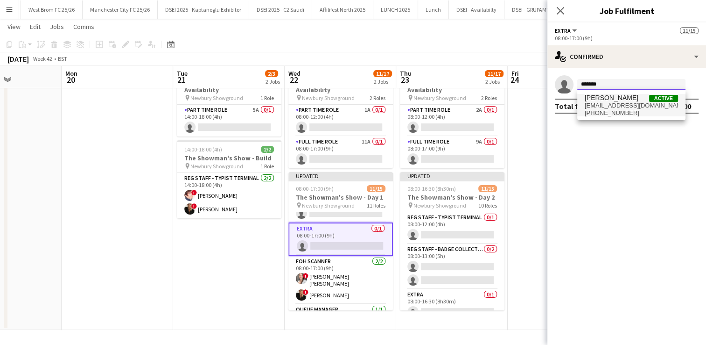
type input "*******"
click at [606, 96] on span "[PERSON_NAME]" at bounding box center [612, 98] width 54 height 8
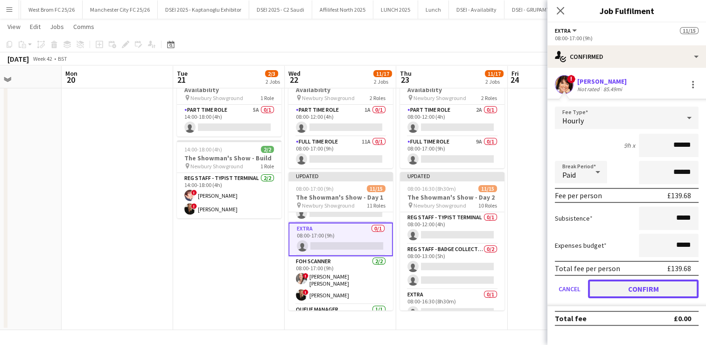
click at [640, 289] on button "Confirm" at bounding box center [643, 288] width 111 height 19
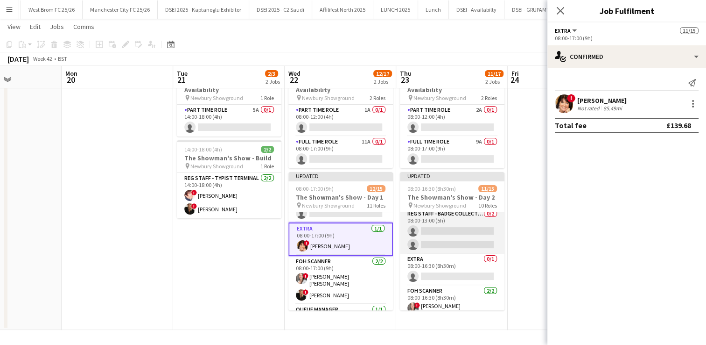
scroll to position [37, 0]
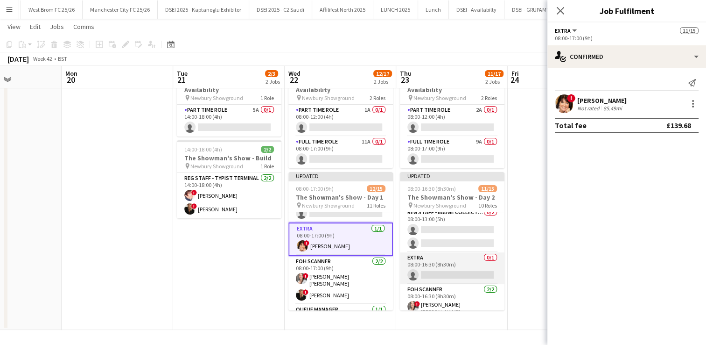
click at [461, 271] on app-card-role "Extra 0/1 08:00-16:30 (8h30m) single-neutral-actions" at bounding box center [452, 268] width 105 height 32
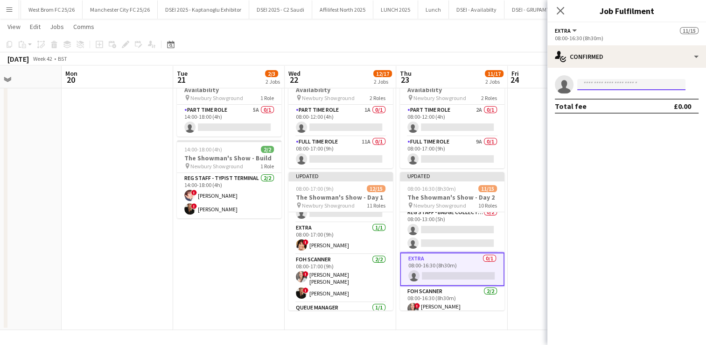
click at [610, 81] on input at bounding box center [631, 84] width 108 height 11
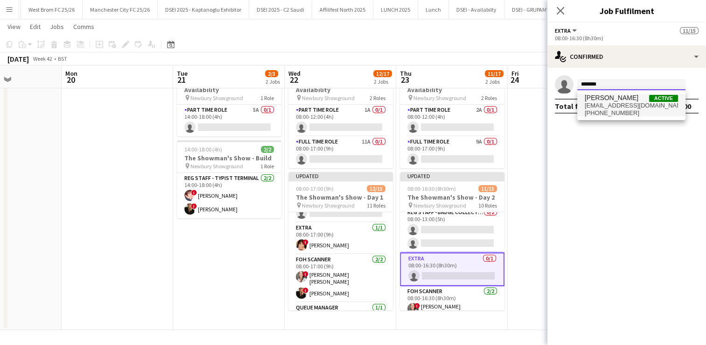
type input "*******"
click at [615, 102] on span "[EMAIL_ADDRESS][DOMAIN_NAME]" at bounding box center [631, 105] width 93 height 7
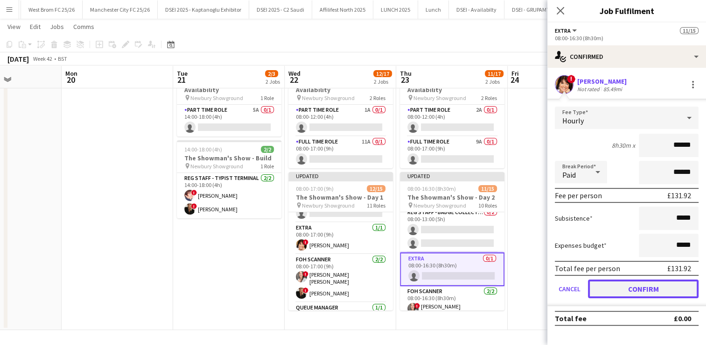
click at [634, 285] on button "Confirm" at bounding box center [643, 288] width 111 height 19
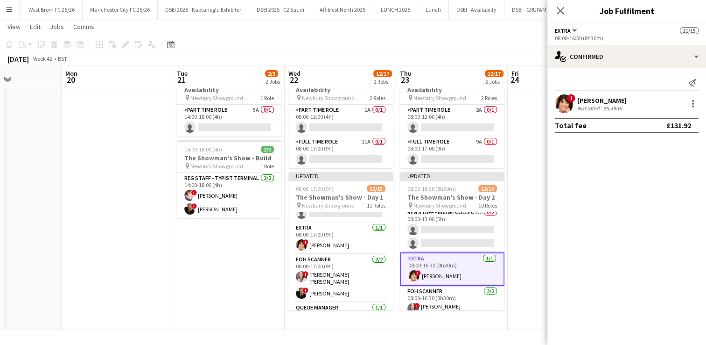
click at [535, 218] on app-date-cell at bounding box center [564, 195] width 112 height 270
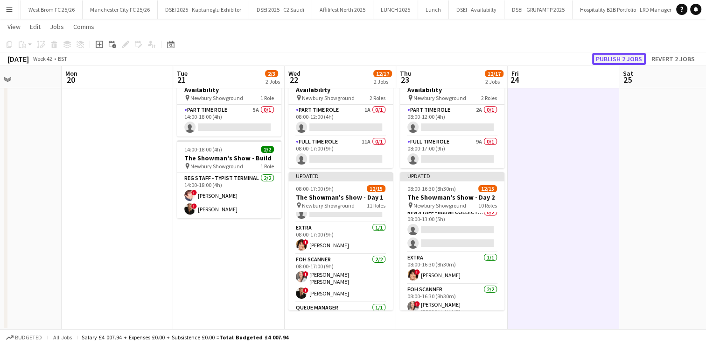
click at [617, 53] on button "Publish 2 jobs" at bounding box center [619, 59] width 54 height 12
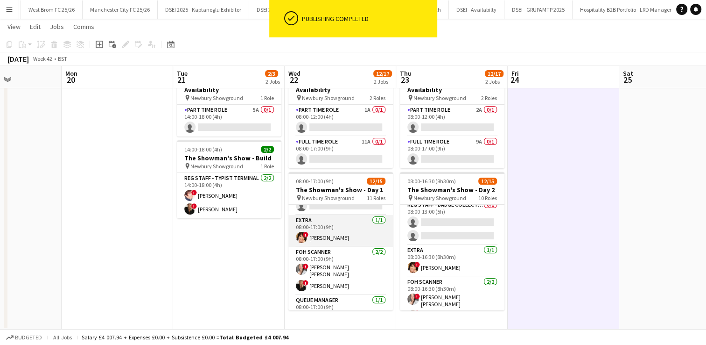
click at [301, 237] on app-user-avatar at bounding box center [301, 237] width 11 height 11
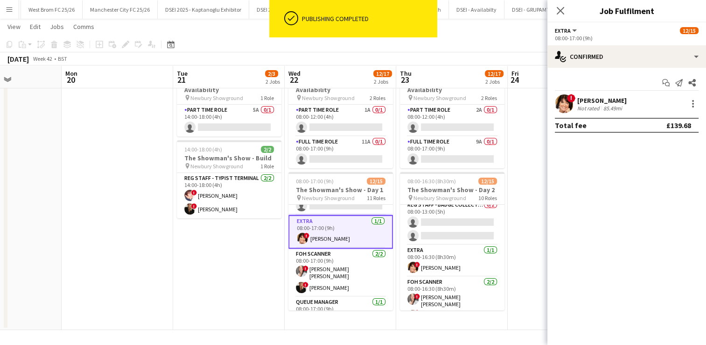
click at [564, 106] on app-user-avatar at bounding box center [564, 103] width 19 height 19
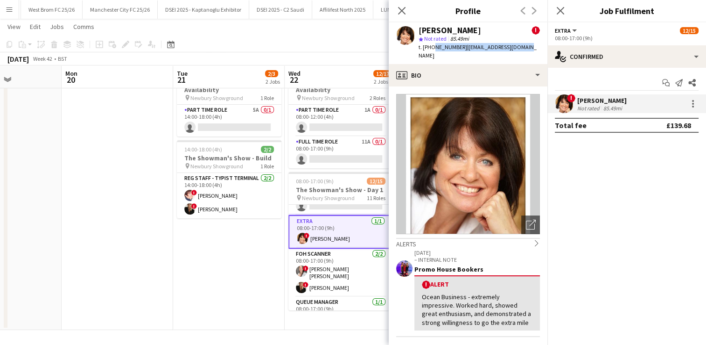
drag, startPoint x: 522, startPoint y: 45, endPoint x: 431, endPoint y: 50, distance: 91.6
click at [431, 50] on div "[PERSON_NAME] ! star Not rated 85.49mi t. [PHONE_NUMBER] | [EMAIL_ADDRESS][DOMA…" at bounding box center [468, 43] width 159 height 42
copy div "7818073939 | [EMAIL_ADDRESS][DOMAIN_NAME]"
click at [403, 14] on icon "Close pop-in" at bounding box center [401, 10] width 9 height 9
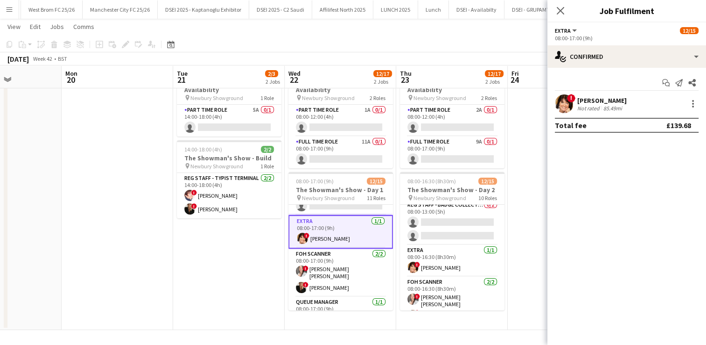
click at [528, 143] on app-date-cell at bounding box center [564, 195] width 112 height 270
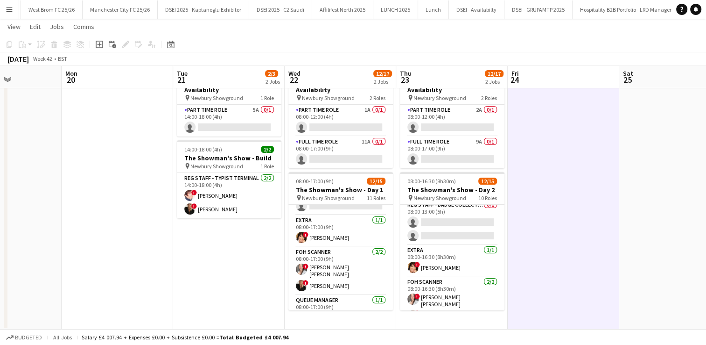
click at [5, 2] on button "Menu" at bounding box center [9, 9] width 19 height 19
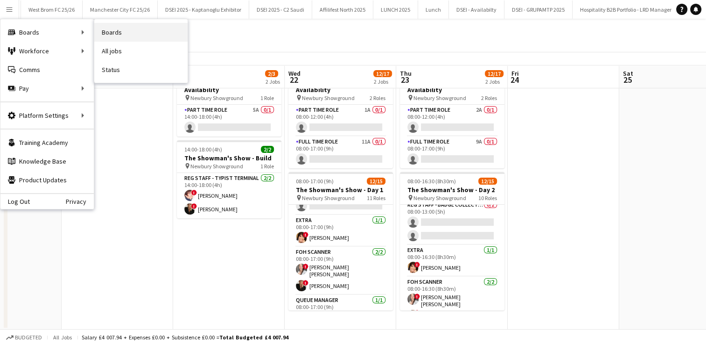
click at [129, 27] on link "Boards" at bounding box center [140, 32] width 93 height 19
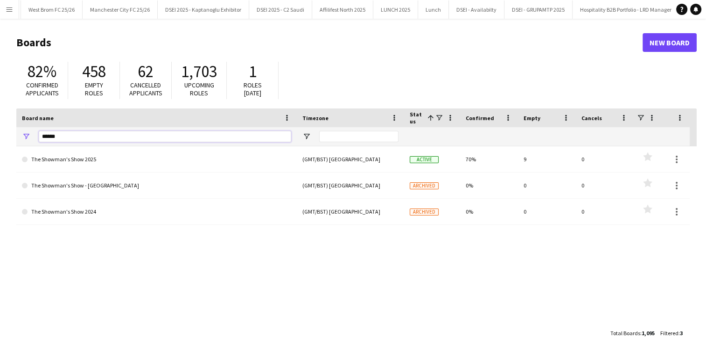
drag, startPoint x: 71, startPoint y: 139, endPoint x: 0, endPoint y: 133, distance: 71.2
click at [0, 133] on html "Menu Boards Boards Boards All jobs Status Workforce Workforce My Workforce Recr…" at bounding box center [353, 178] width 706 height 356
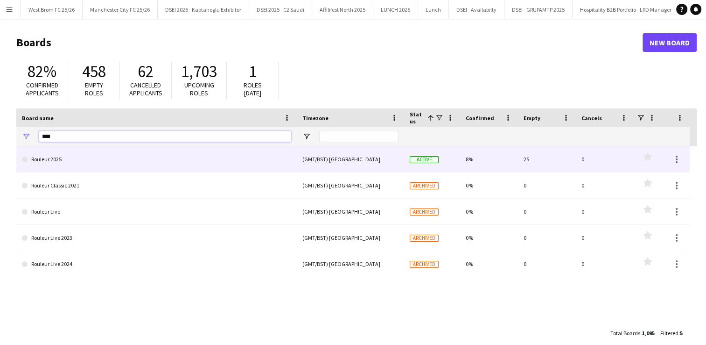
type input "****"
click at [56, 163] on link "Rouleur 2025" at bounding box center [156, 159] width 269 height 26
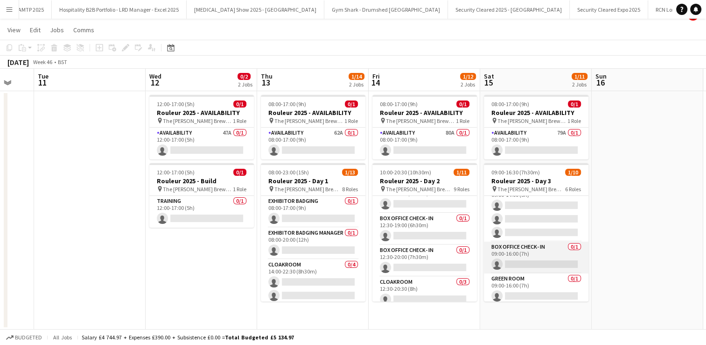
scroll to position [15, 0]
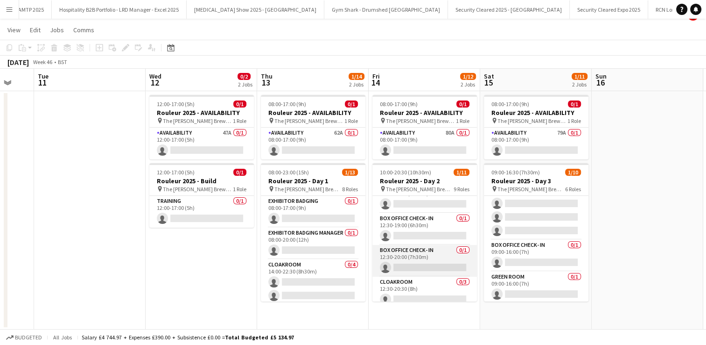
click at [425, 265] on app-card-role "Box Office Check- In 0/1 12:30-20:00 (7h30m) single-neutral-actions" at bounding box center [425, 261] width 105 height 32
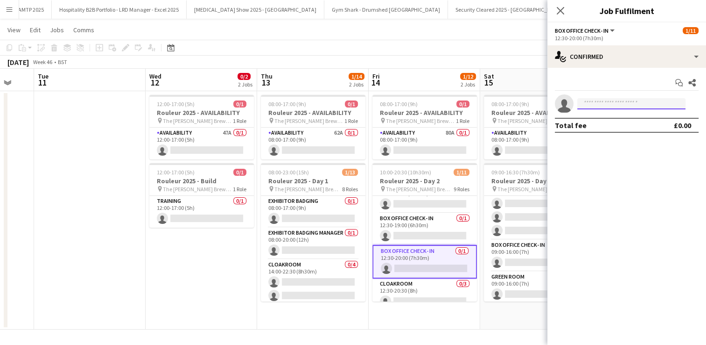
click at [614, 106] on input at bounding box center [631, 103] width 108 height 11
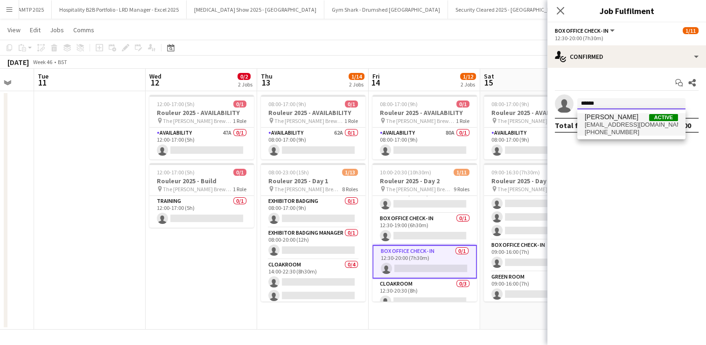
type input "******"
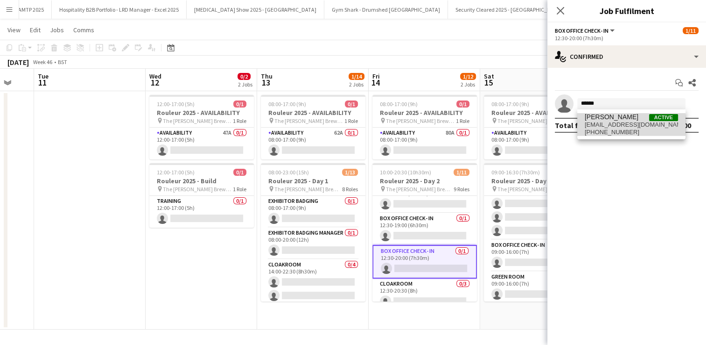
click at [621, 125] on span "[EMAIL_ADDRESS][DOMAIN_NAME]" at bounding box center [631, 124] width 93 height 7
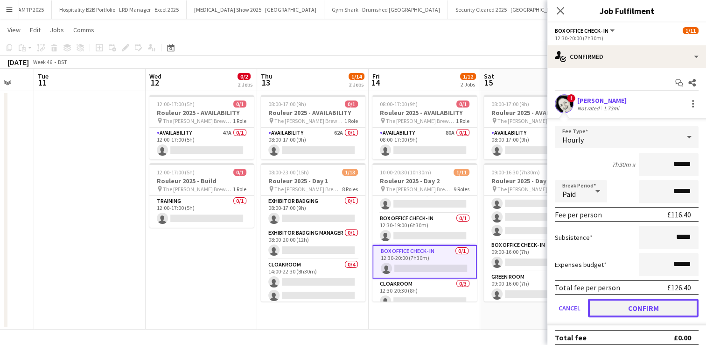
click at [642, 311] on button "Confirm" at bounding box center [643, 307] width 111 height 19
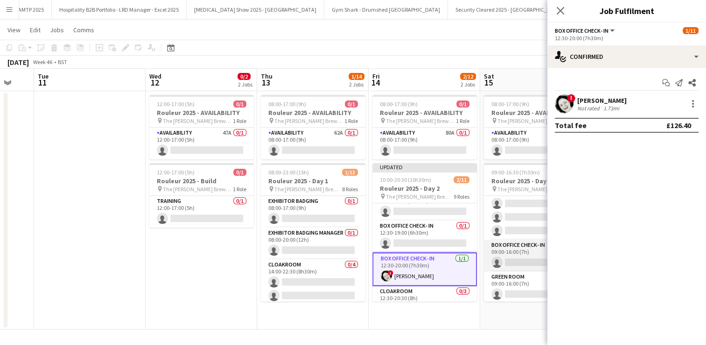
click at [521, 258] on app-card-role "Box Office Check- In 0/1 09:00-16:00 (7h) single-neutral-actions" at bounding box center [536, 255] width 105 height 32
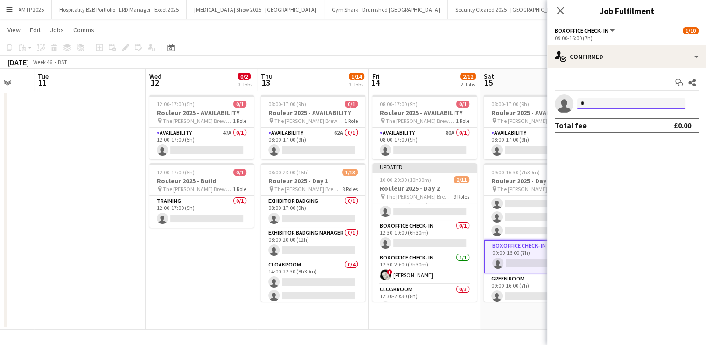
click at [619, 102] on input "*" at bounding box center [631, 103] width 108 height 11
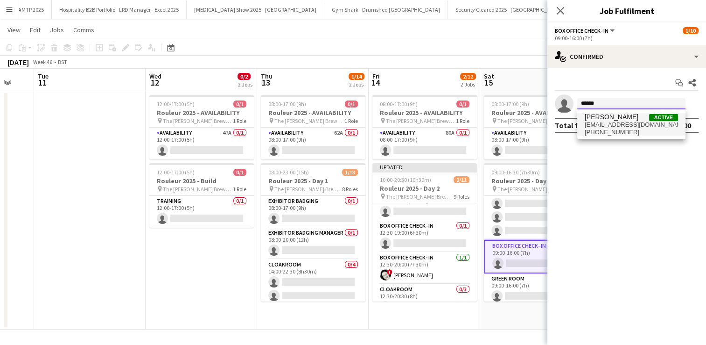
type input "******"
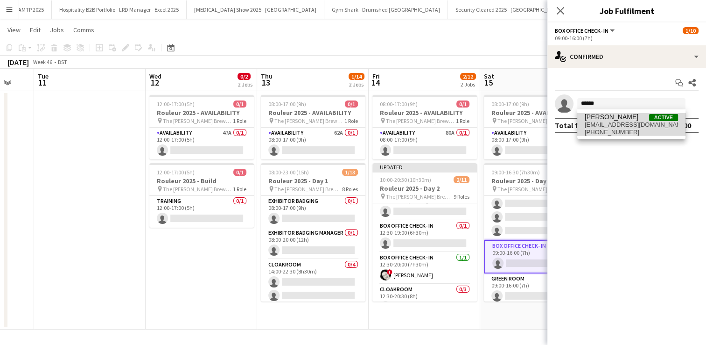
click at [621, 122] on span "[EMAIL_ADDRESS][DOMAIN_NAME]" at bounding box center [631, 124] width 93 height 7
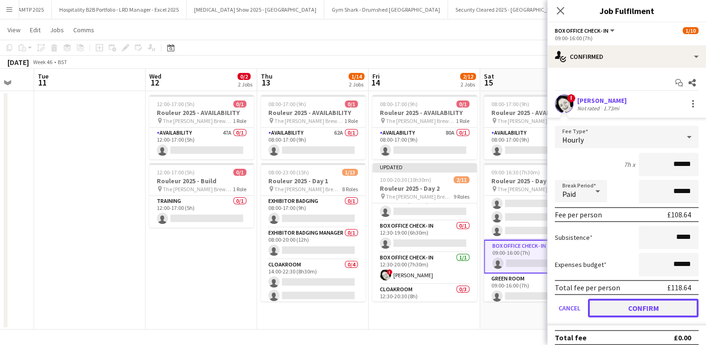
click at [649, 307] on button "Confirm" at bounding box center [643, 307] width 111 height 19
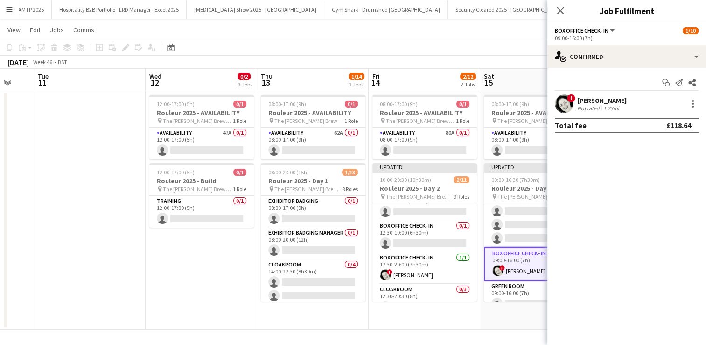
click at [517, 334] on app-board "Rouleur 2025 View Day view expanded Day view collapsed Month view Date picker J…" at bounding box center [353, 174] width 706 height 341
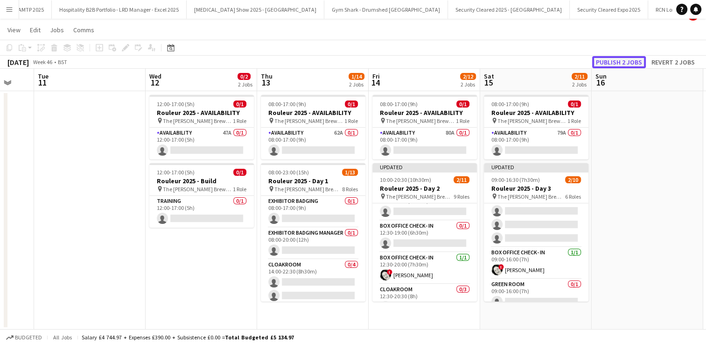
click at [627, 63] on button "Publish 2 jobs" at bounding box center [619, 62] width 54 height 12
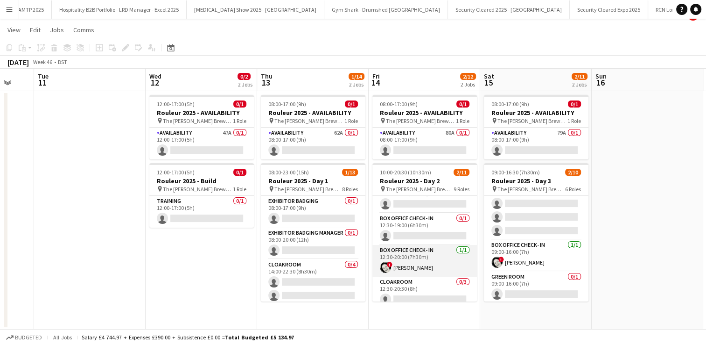
click at [384, 266] on app-user-avatar at bounding box center [385, 266] width 11 height 11
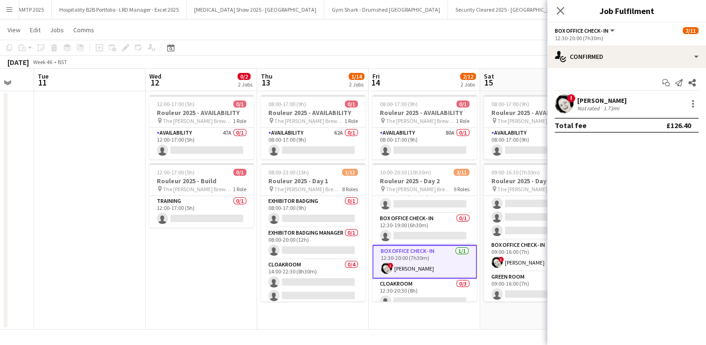
click at [570, 101] on span "!" at bounding box center [571, 98] width 8 height 8
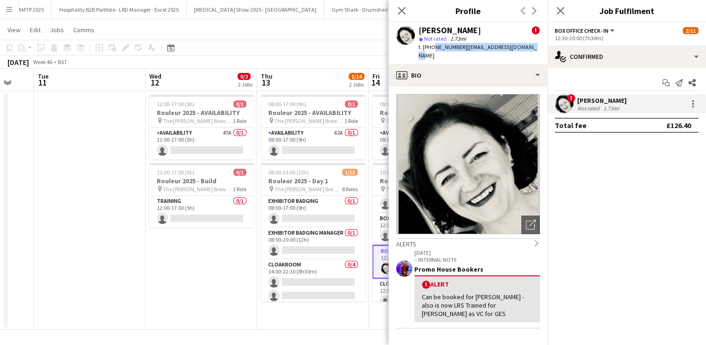
drag, startPoint x: 524, startPoint y: 47, endPoint x: 431, endPoint y: 47, distance: 92.9
click at [431, 47] on div "[PERSON_NAME] ! star Not rated 1.73mi t. [PHONE_NUMBER] | [EMAIL_ADDRESS][DOMAI…" at bounding box center [468, 43] width 159 height 42
copy div "7974669497 | [EMAIL_ADDRESS][DOMAIN_NAME]"
click at [17, 11] on button "Menu" at bounding box center [9, 9] width 19 height 19
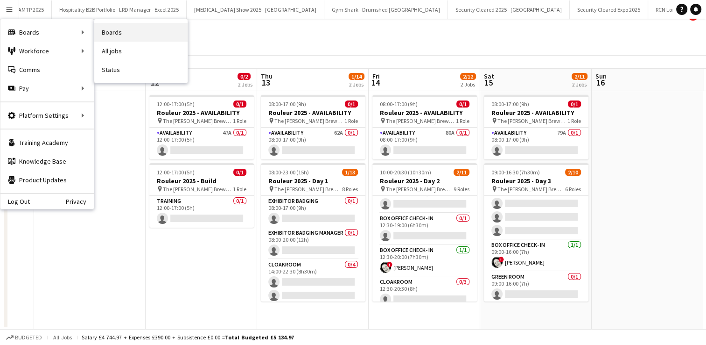
click at [110, 32] on link "Boards" at bounding box center [140, 32] width 93 height 19
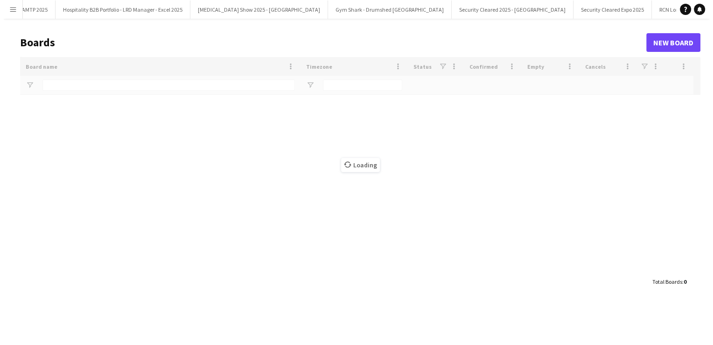
scroll to position [0, 16092]
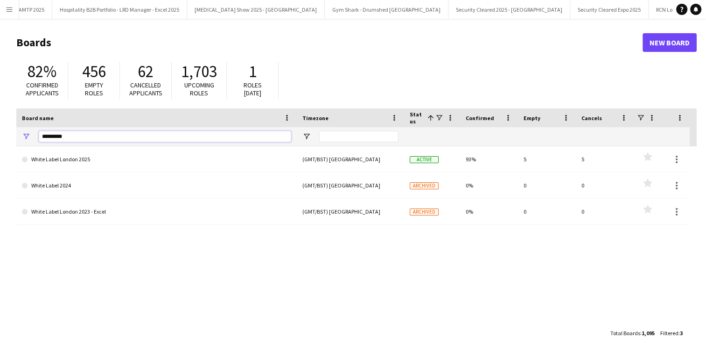
drag, startPoint x: 70, startPoint y: 133, endPoint x: 3, endPoint y: 134, distance: 66.8
click at [3, 134] on main "Boards New Board 82% Confirmed applicants 456 Empty roles 62 Cancelled applican…" at bounding box center [353, 187] width 706 height 337
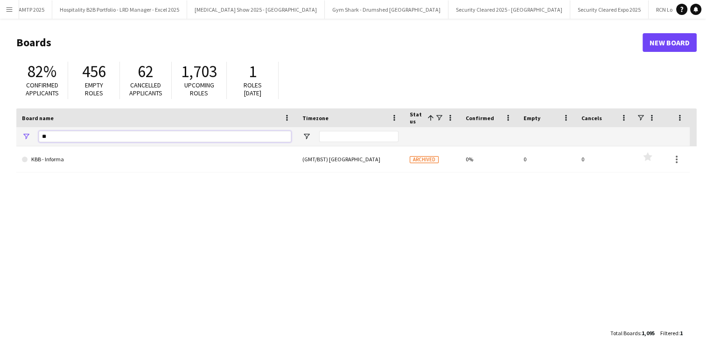
type input "*"
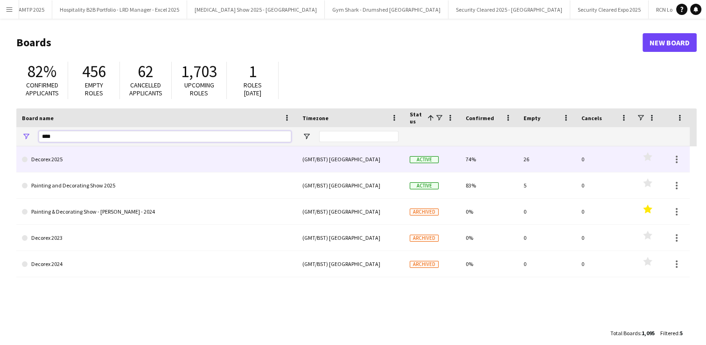
type input "****"
click at [79, 161] on link "Decorex 2025" at bounding box center [156, 159] width 269 height 26
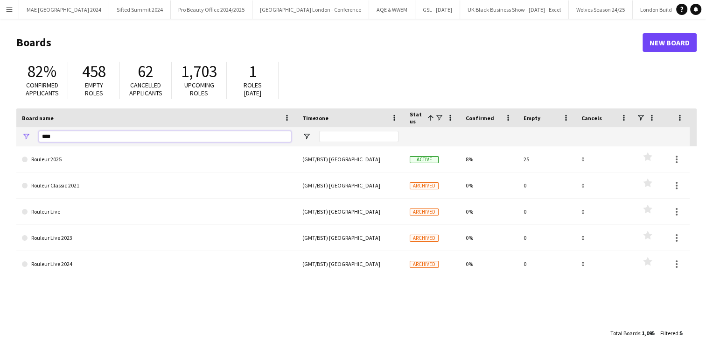
click at [64, 138] on input "****" at bounding box center [165, 136] width 253 height 11
drag, startPoint x: 79, startPoint y: 137, endPoint x: 0, endPoint y: 132, distance: 79.5
click at [0, 132] on html "Menu Boards Boards Boards All jobs Status Workforce Workforce My Workforce Recr…" at bounding box center [353, 178] width 706 height 356
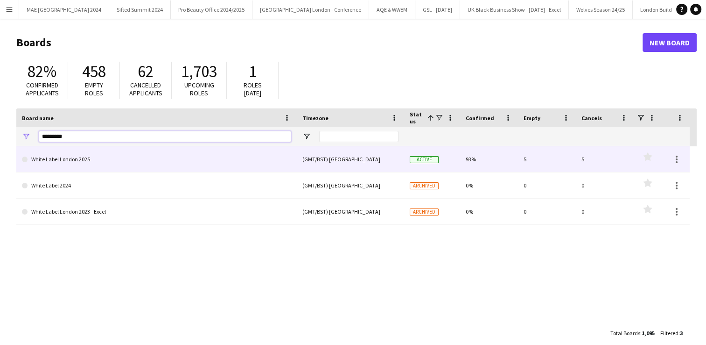
type input "*********"
click at [84, 167] on link "White Label London 2025" at bounding box center [156, 159] width 269 height 26
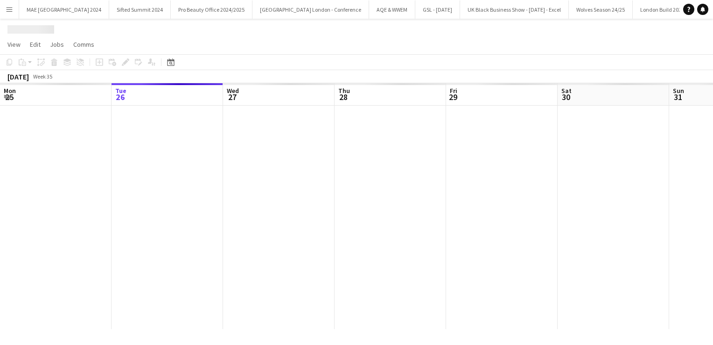
scroll to position [0, 16167]
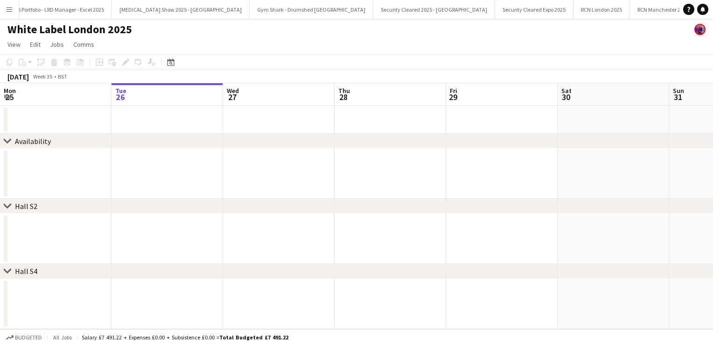
click at [12, 14] on button "Menu" at bounding box center [9, 9] width 19 height 19
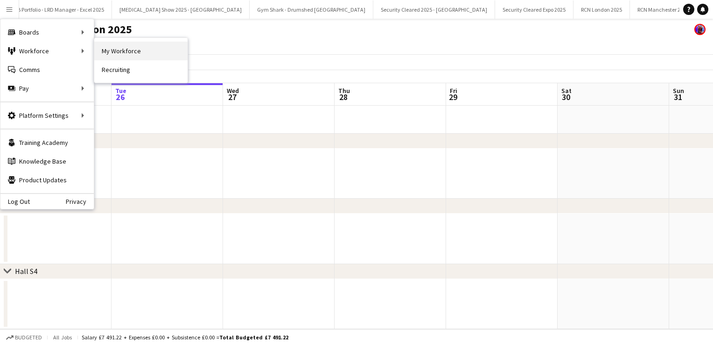
click at [111, 49] on link "My Workforce" at bounding box center [140, 51] width 93 height 19
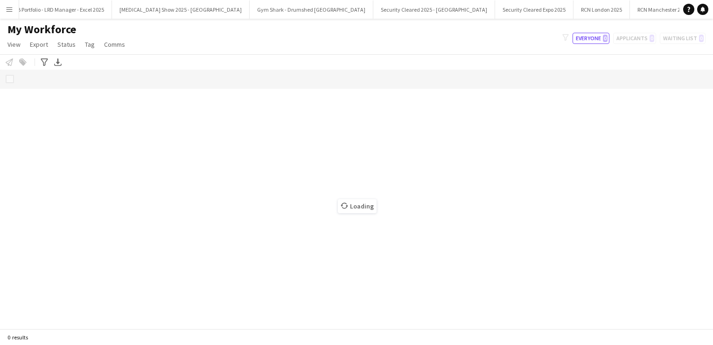
scroll to position [0, 16166]
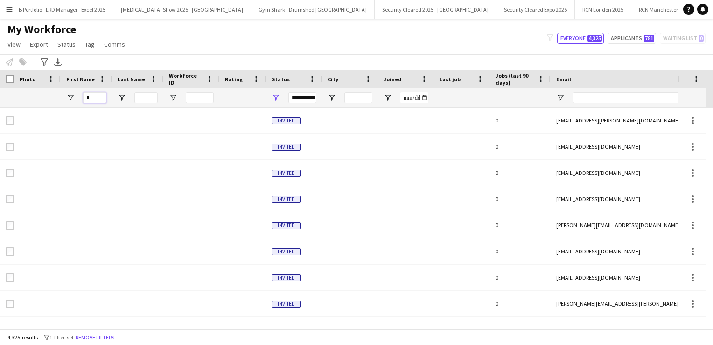
click at [96, 99] on input "*" at bounding box center [94, 97] width 23 height 11
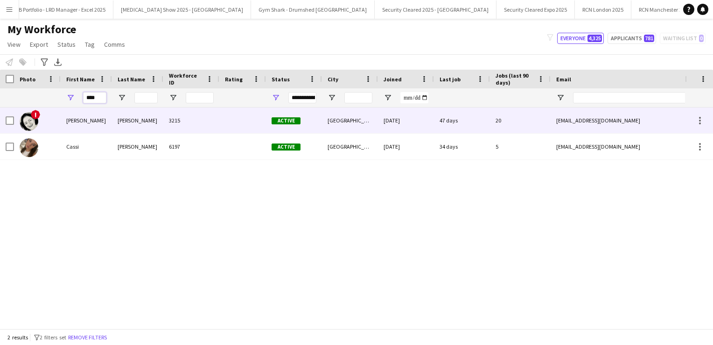
type input "****"
click at [71, 124] on div "Cassandra" at bounding box center [86, 120] width 51 height 26
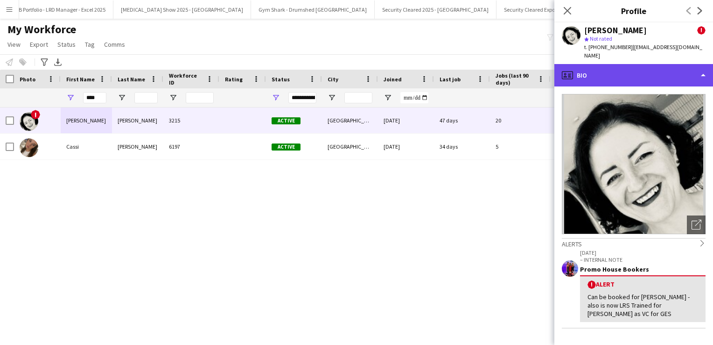
click at [596, 69] on div "profile Bio" at bounding box center [634, 75] width 159 height 22
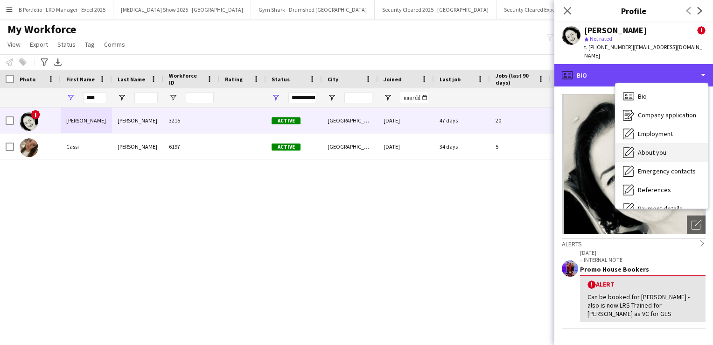
scroll to position [106, 0]
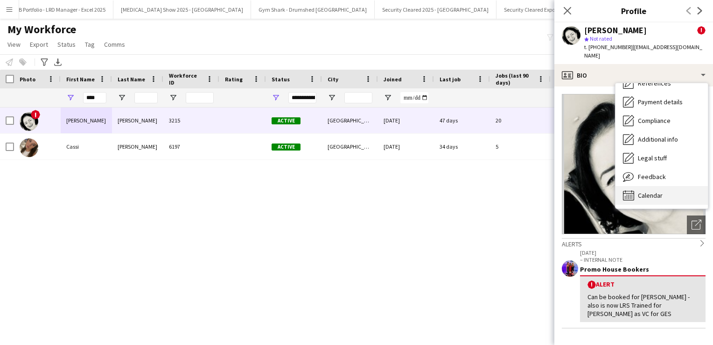
click at [672, 188] on div "Calendar Calendar" at bounding box center [662, 195] width 92 height 19
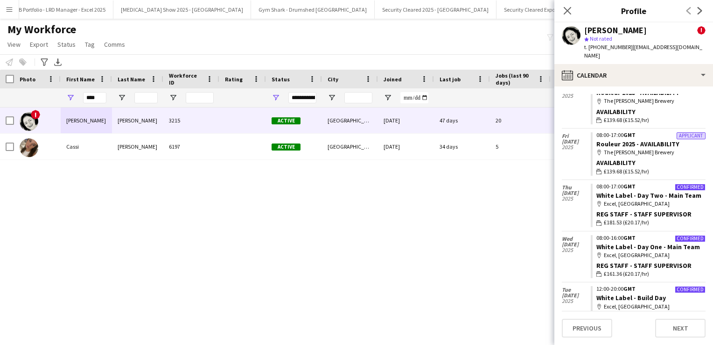
scroll to position [144, 0]
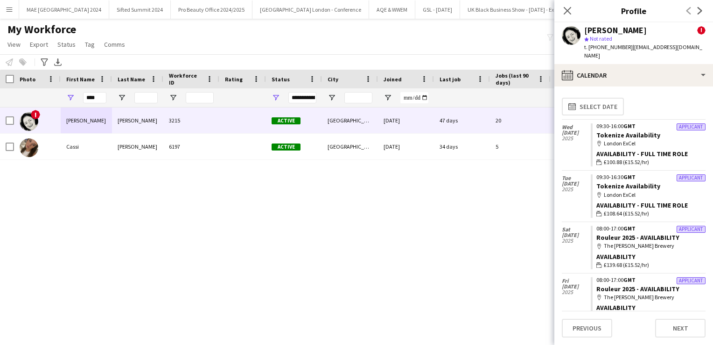
scroll to position [144, 0]
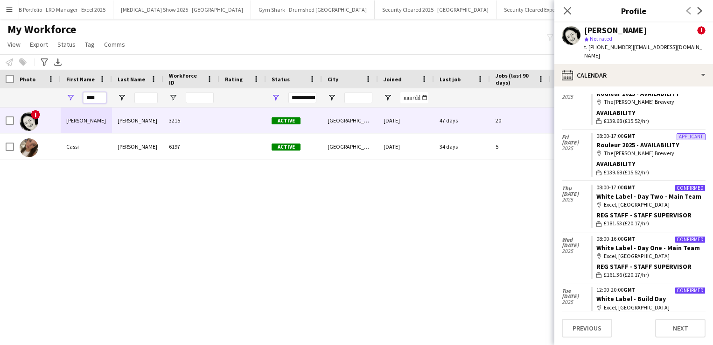
drag, startPoint x: 95, startPoint y: 99, endPoint x: 74, endPoint y: 97, distance: 21.1
click at [74, 97] on div "****" at bounding box center [86, 97] width 51 height 19
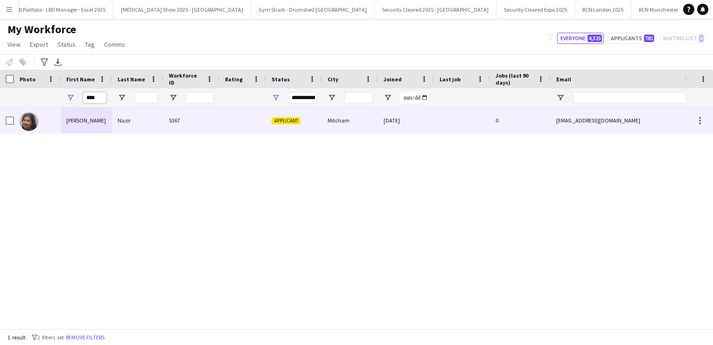
type input "****"
click at [103, 114] on div "Uzma" at bounding box center [86, 120] width 51 height 26
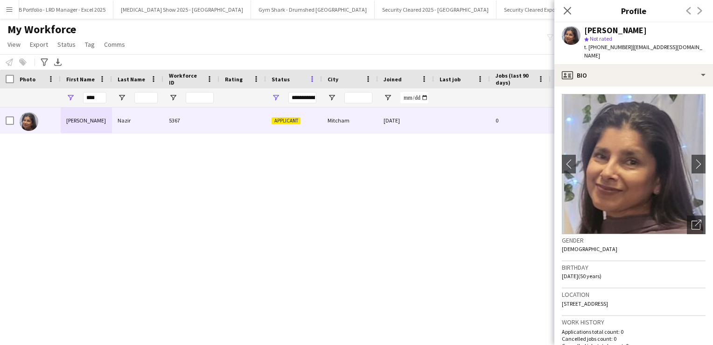
click at [312, 79] on span at bounding box center [312, 79] width 8 height 8
click at [276, 97] on span "Open Filter Menu" at bounding box center [276, 97] width 8 height 8
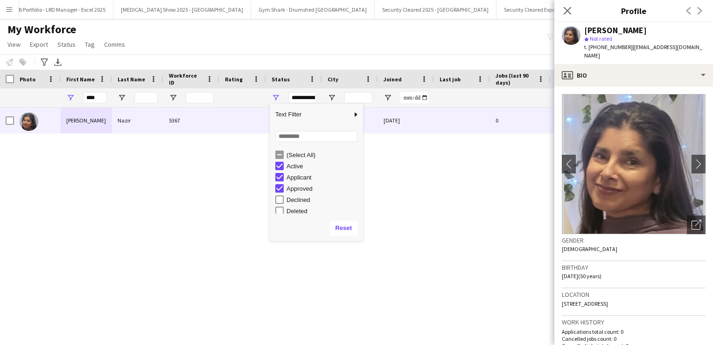
click at [294, 211] on div "Deleted" at bounding box center [324, 210] width 74 height 7
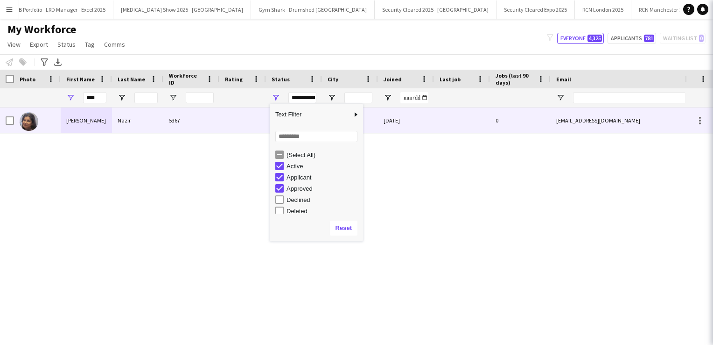
scroll to position [3, 0]
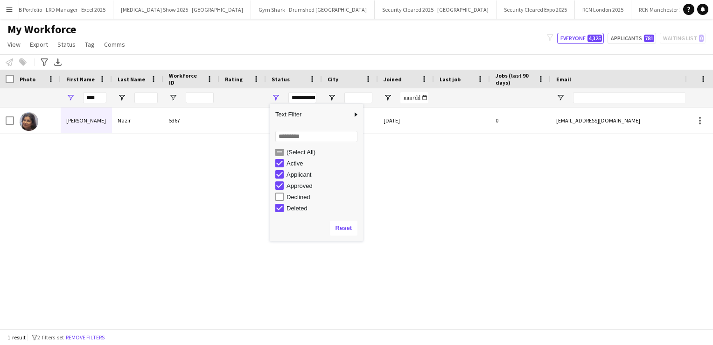
click at [290, 193] on div "Declined" at bounding box center [324, 196] width 74 height 7
type input "**********"
click at [290, 194] on div "Suspended" at bounding box center [324, 197] width 74 height 7
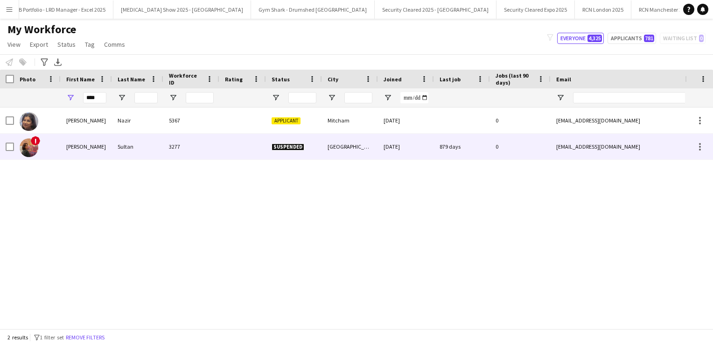
click at [127, 148] on div "Sultan" at bounding box center [137, 147] width 51 height 26
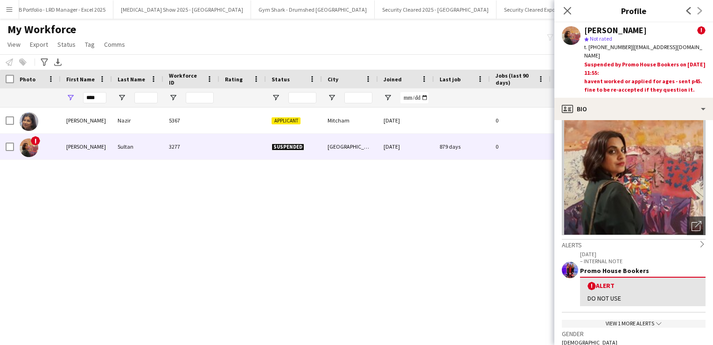
scroll to position [43, 0]
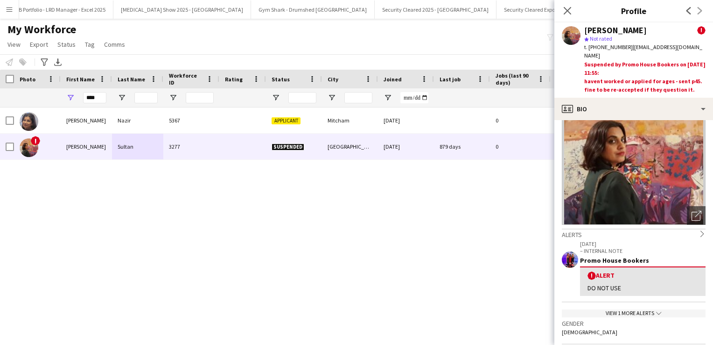
click at [648, 309] on div "View 1 more alerts chevron-down" at bounding box center [634, 313] width 144 height 8
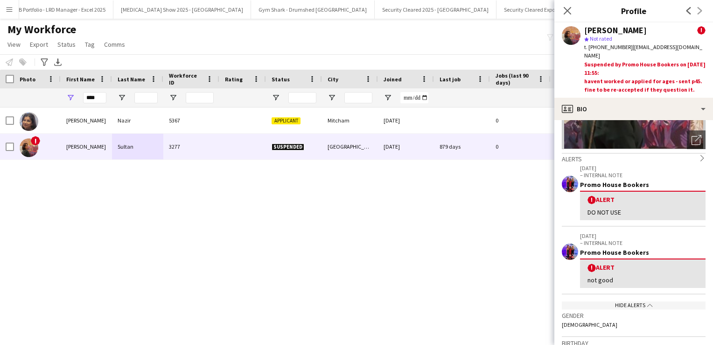
scroll to position [0, 0]
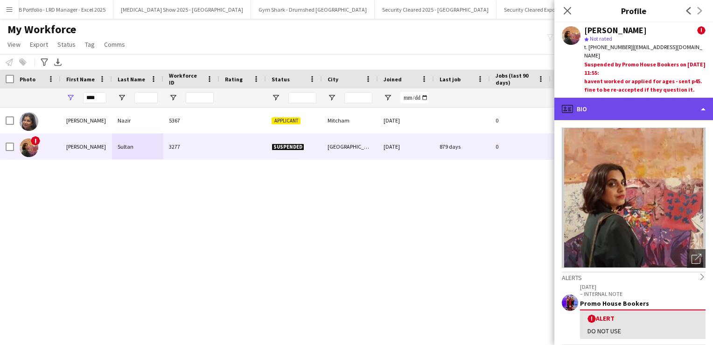
click at [703, 104] on div "profile Bio" at bounding box center [634, 109] width 159 height 22
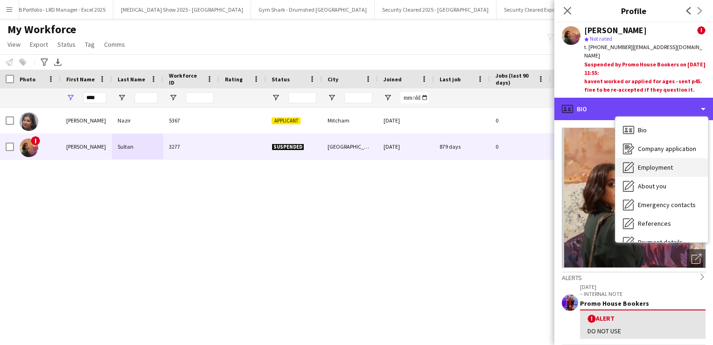
scroll to position [106, 0]
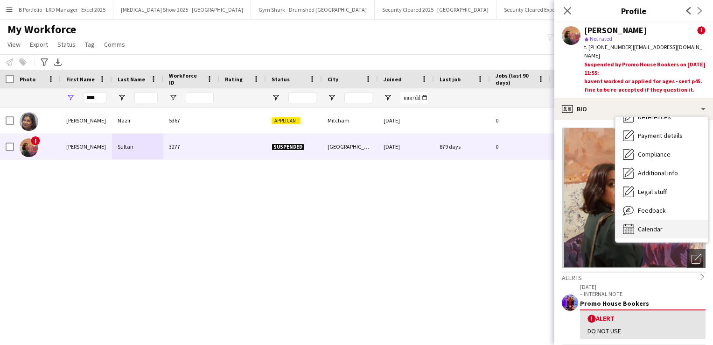
click at [664, 219] on div "Calendar Calendar" at bounding box center [662, 228] width 92 height 19
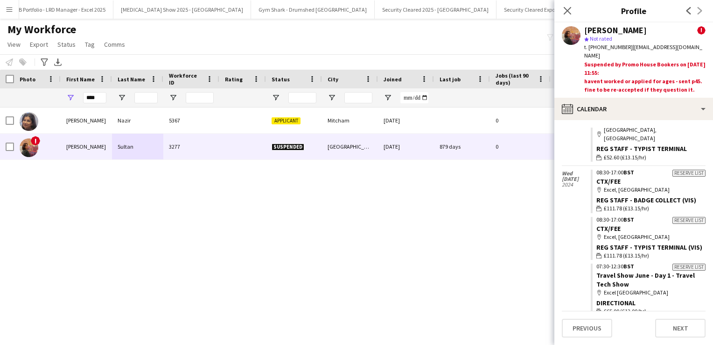
scroll to position [556, 0]
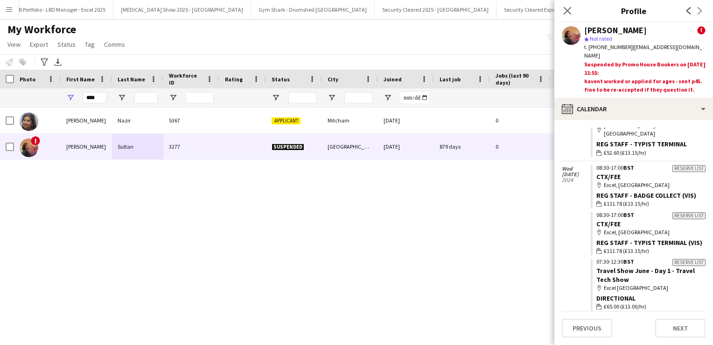
drag, startPoint x: 682, startPoint y: 80, endPoint x: 579, endPoint y: 293, distance: 236.1
click at [579, 293] on div "Wed 19 Jun 2024" at bounding box center [576, 340] width 29 height 359
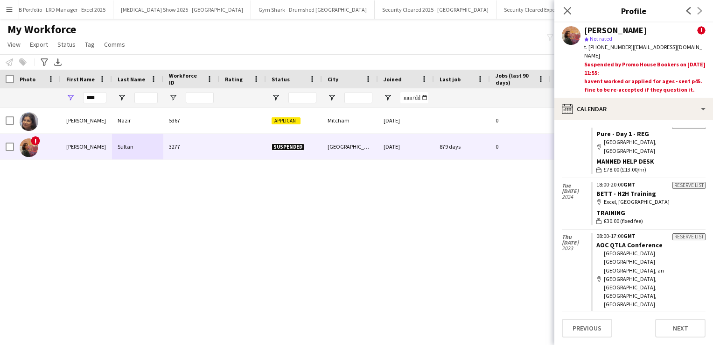
scroll to position [4877, 0]
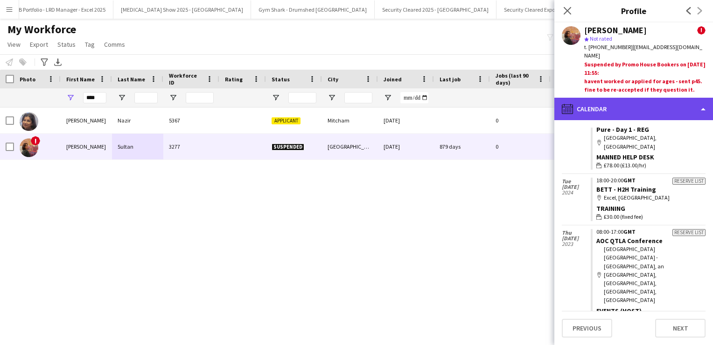
click at [650, 98] on div "calendar-full Calendar" at bounding box center [634, 109] width 159 height 22
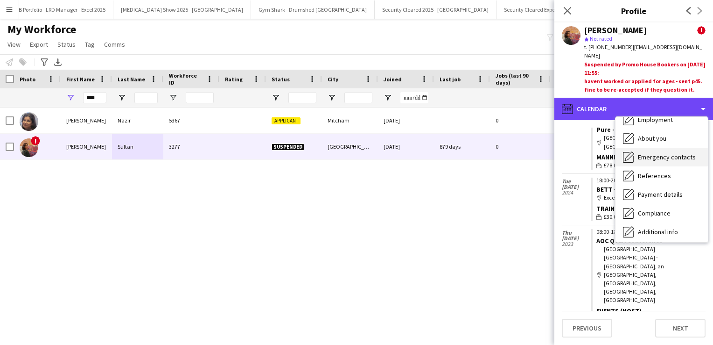
scroll to position [0, 0]
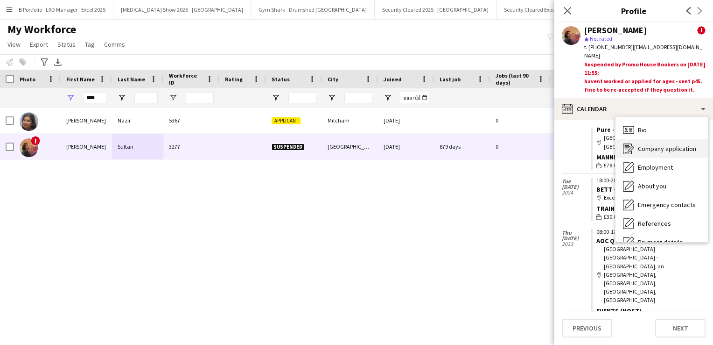
click at [669, 144] on span "Company application" at bounding box center [667, 148] width 58 height 8
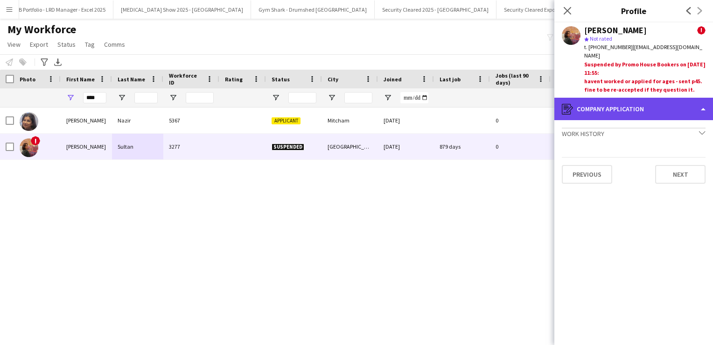
click at [626, 104] on div "register Company application" at bounding box center [634, 109] width 159 height 22
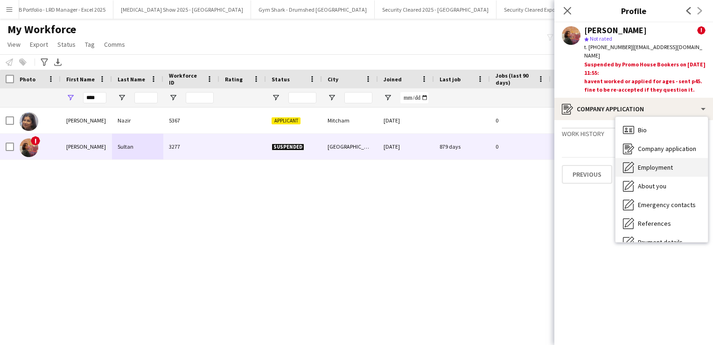
click at [654, 163] on span "Employment" at bounding box center [655, 167] width 35 height 8
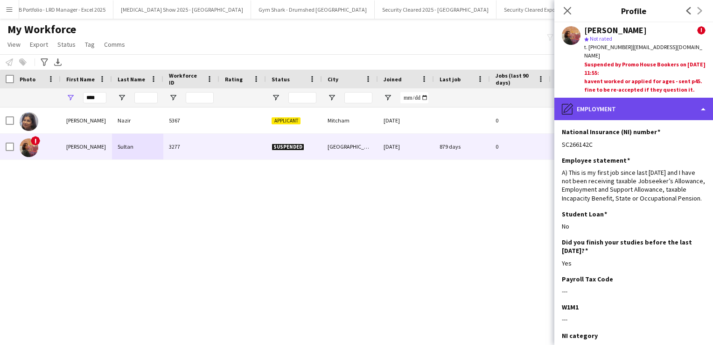
click at [642, 103] on div "pencil4 Employment" at bounding box center [634, 109] width 159 height 22
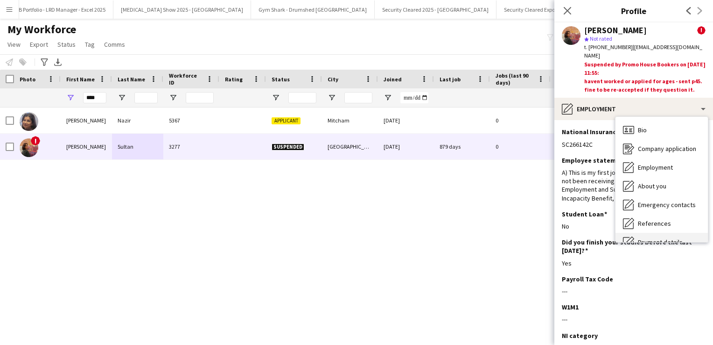
click at [656, 127] on div "Bio Bio" at bounding box center [662, 129] width 92 height 19
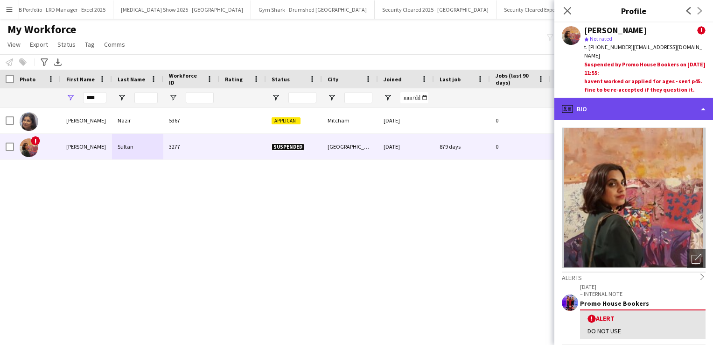
click at [657, 98] on div "profile Bio" at bounding box center [634, 109] width 159 height 22
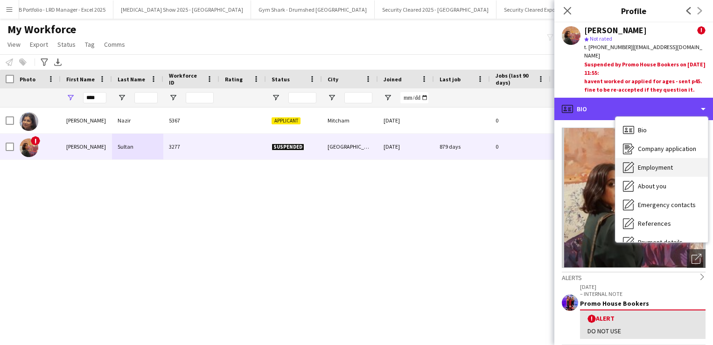
scroll to position [106, 0]
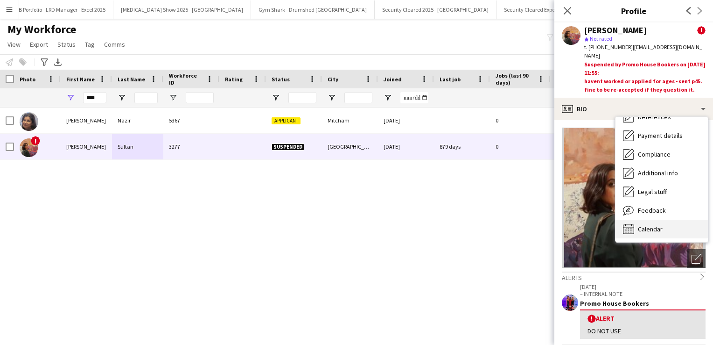
click at [656, 225] on span "Calendar" at bounding box center [650, 229] width 25 height 8
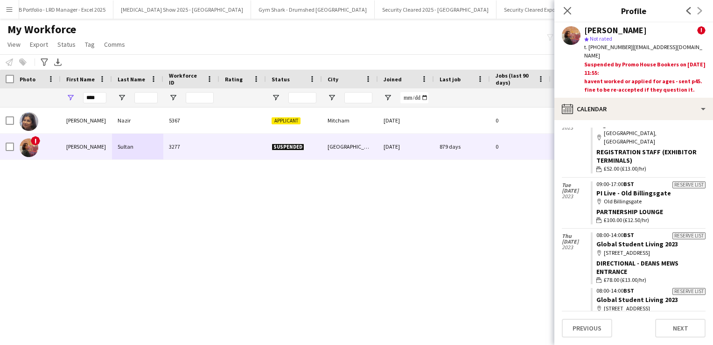
scroll to position [6748, 0]
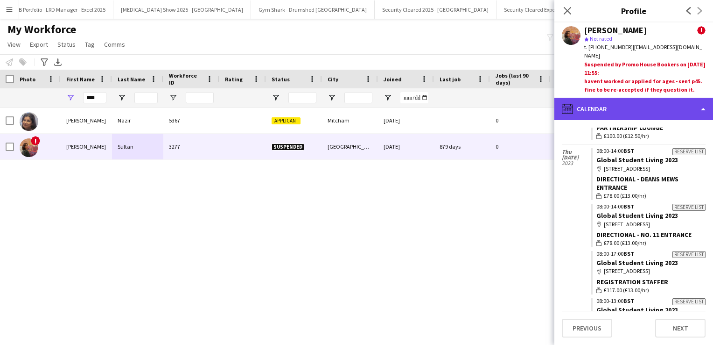
click at [668, 98] on div "calendar-full Calendar" at bounding box center [634, 109] width 159 height 22
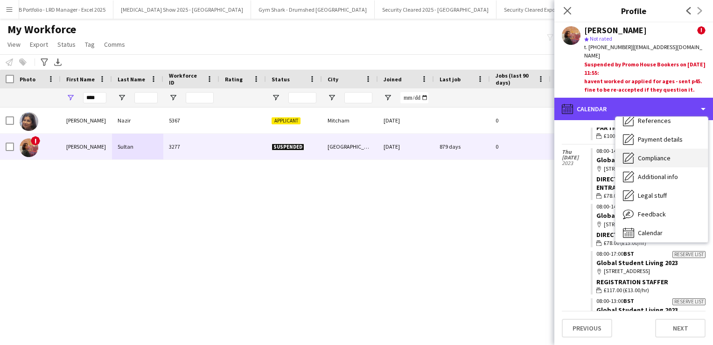
scroll to position [105, 0]
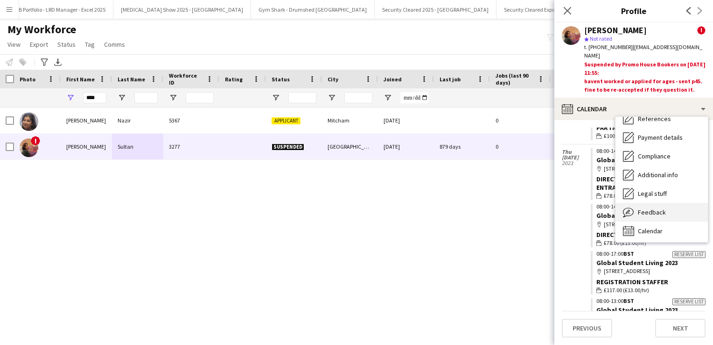
click at [661, 208] on span "Feedback" at bounding box center [652, 212] width 28 height 8
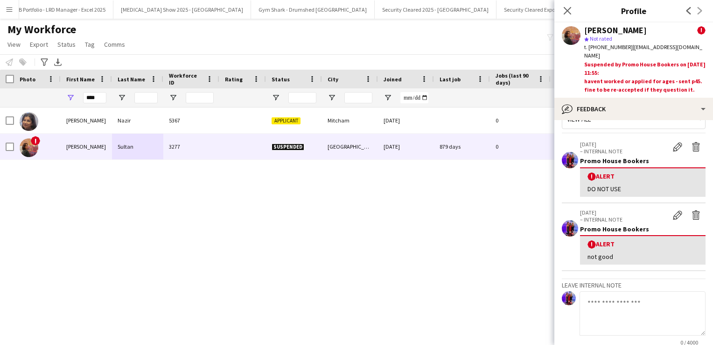
scroll to position [0, 0]
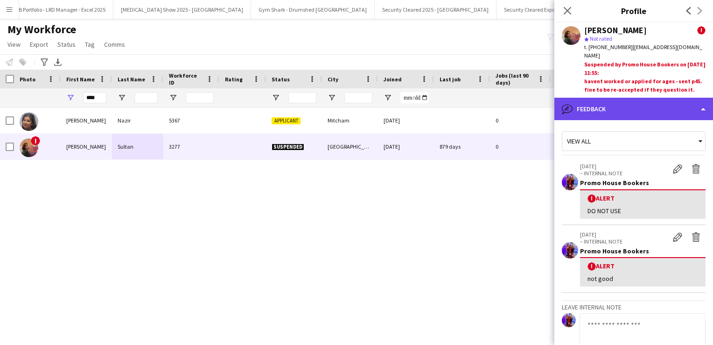
click at [633, 100] on div "bubble-pencil Feedback" at bounding box center [634, 109] width 159 height 22
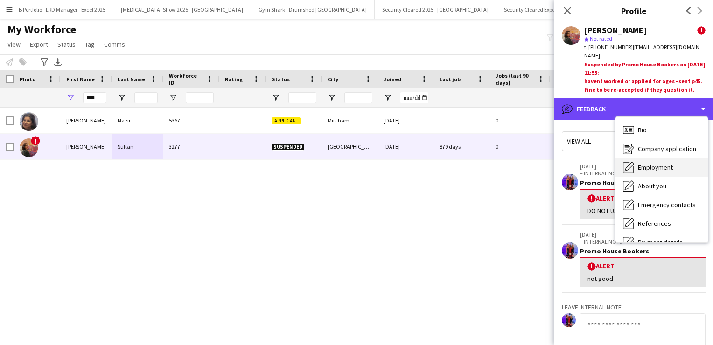
scroll to position [106, 0]
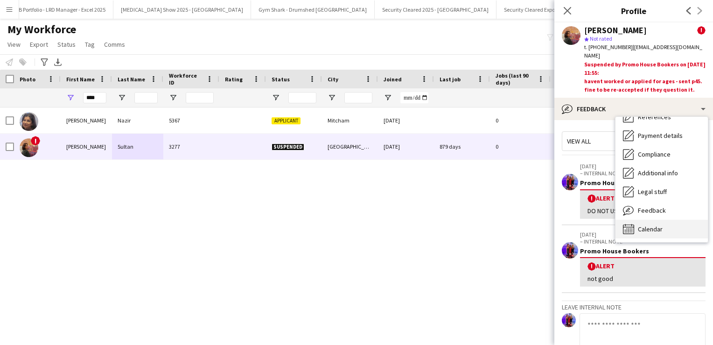
click at [663, 226] on div "Calendar Calendar" at bounding box center [662, 228] width 92 height 19
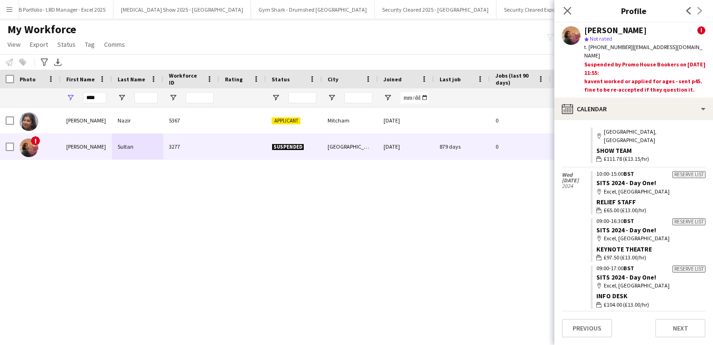
scroll to position [2097, 0]
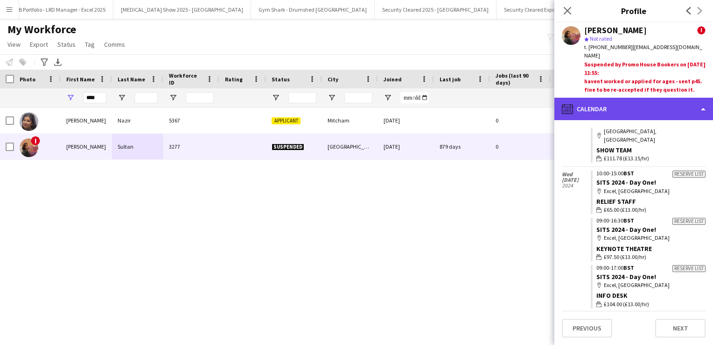
click at [674, 107] on div "calendar-full Calendar" at bounding box center [634, 109] width 159 height 22
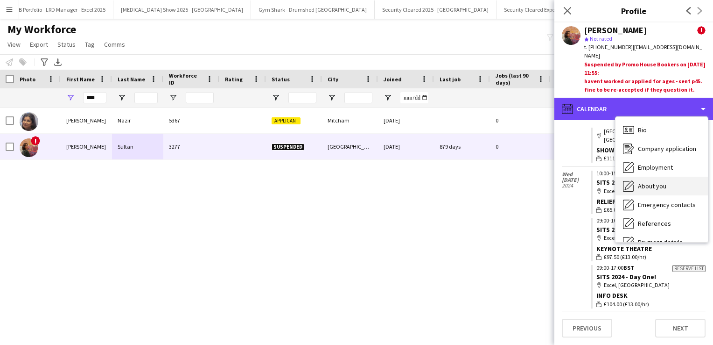
scroll to position [2, 0]
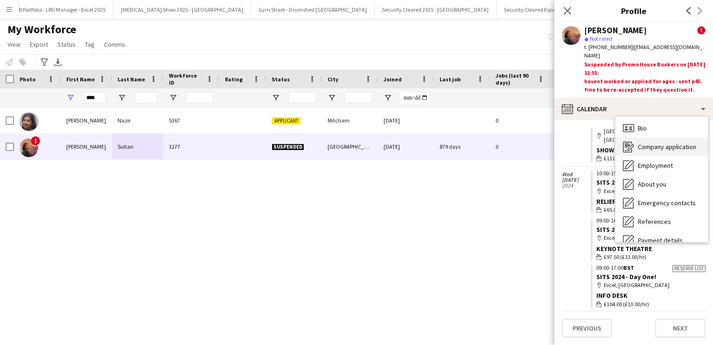
click at [666, 142] on span "Company application" at bounding box center [667, 146] width 58 height 8
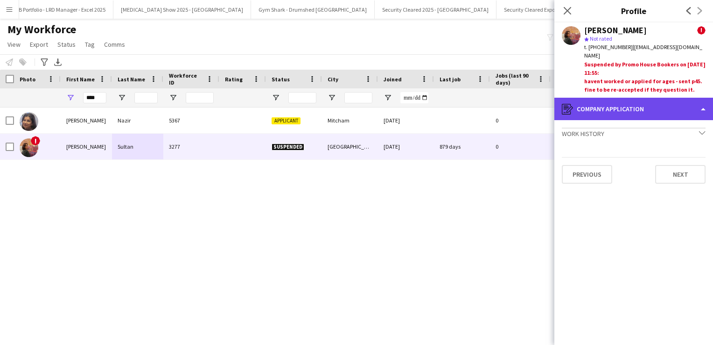
click at [628, 104] on div "register Company application" at bounding box center [634, 109] width 159 height 22
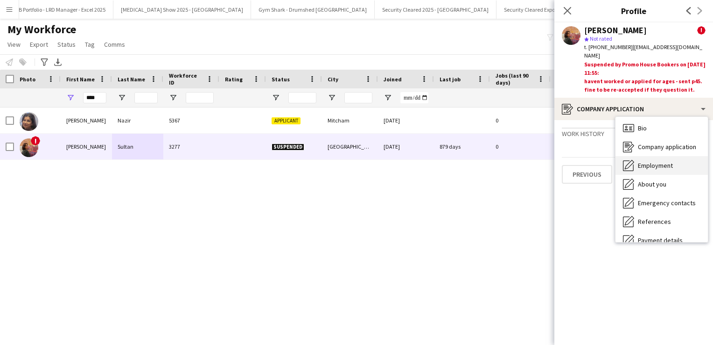
click at [658, 161] on span "Employment" at bounding box center [655, 165] width 35 height 8
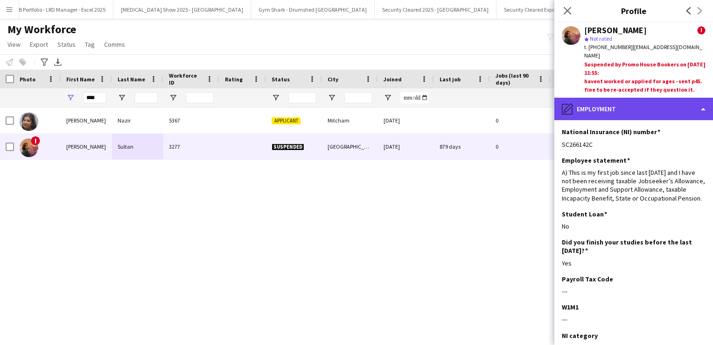
click at [657, 98] on div "pencil4 Employment" at bounding box center [634, 109] width 159 height 22
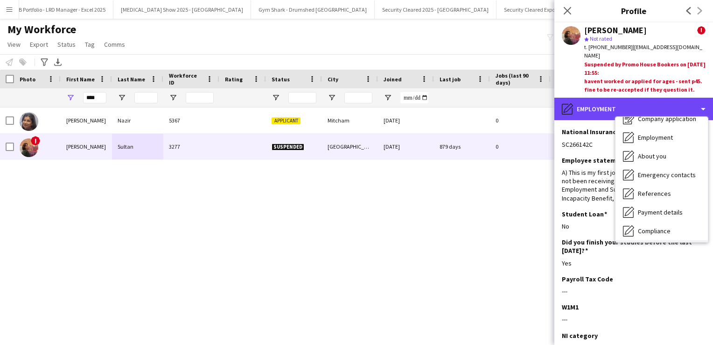
scroll to position [0, 0]
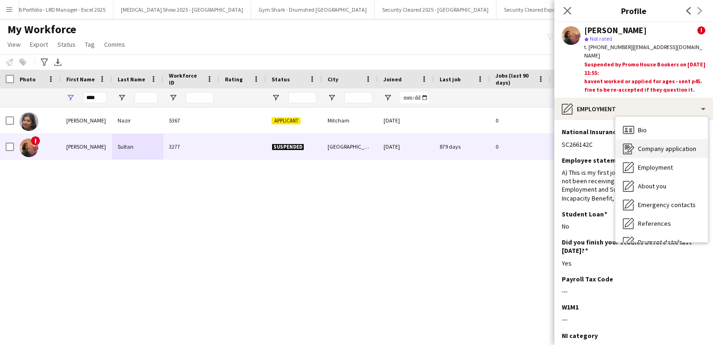
click at [652, 144] on span "Company application" at bounding box center [667, 148] width 58 height 8
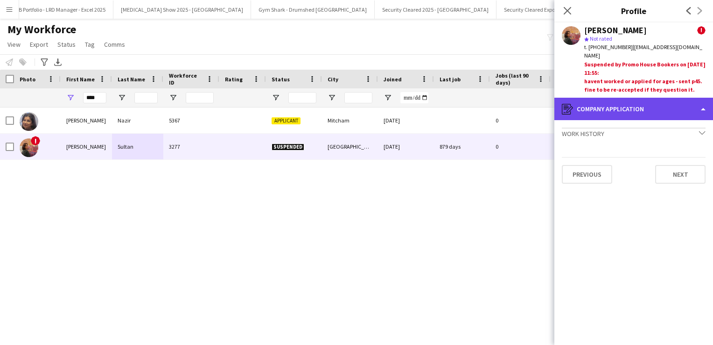
click at [630, 98] on div "register Company application" at bounding box center [634, 109] width 159 height 22
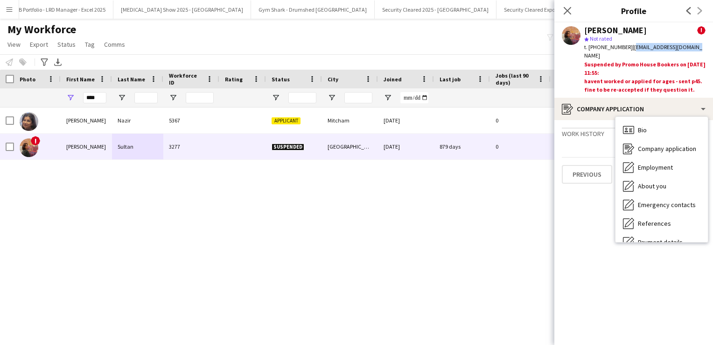
drag, startPoint x: 691, startPoint y: 48, endPoint x: 629, endPoint y: 50, distance: 61.6
click at [629, 50] on div "t. +447956167280 | sultanuzma@yahoo.co.uk" at bounding box center [644, 51] width 121 height 17
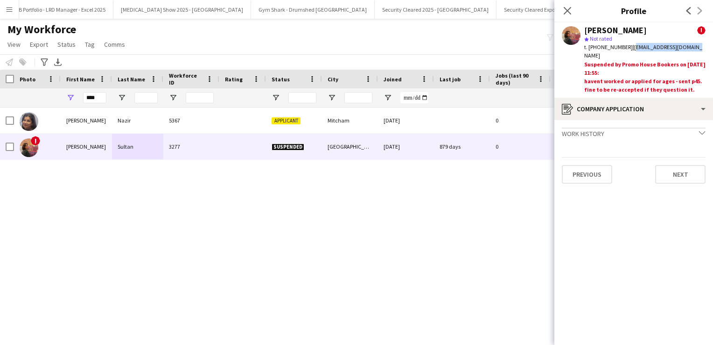
copy span "sultanuzma@yahoo.co.uk"
click at [8, 14] on button "Menu" at bounding box center [9, 9] width 19 height 19
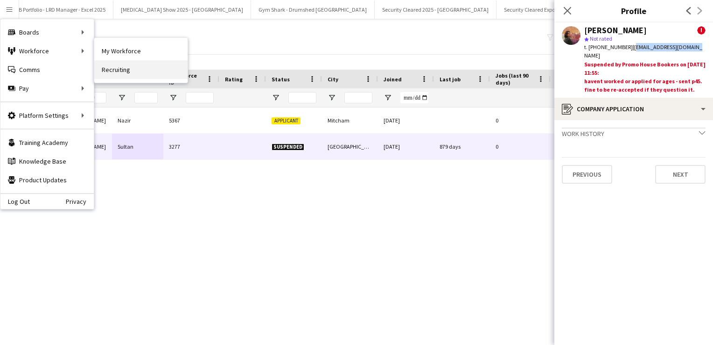
click at [117, 70] on link "Recruiting" at bounding box center [140, 69] width 93 height 19
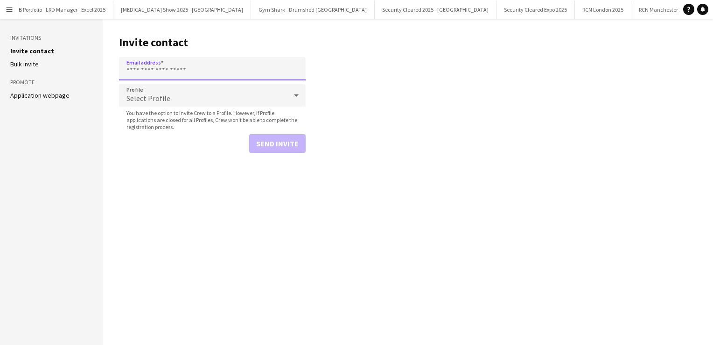
click at [162, 71] on input "Email address" at bounding box center [212, 68] width 187 height 23
paste input "**********"
type input "**********"
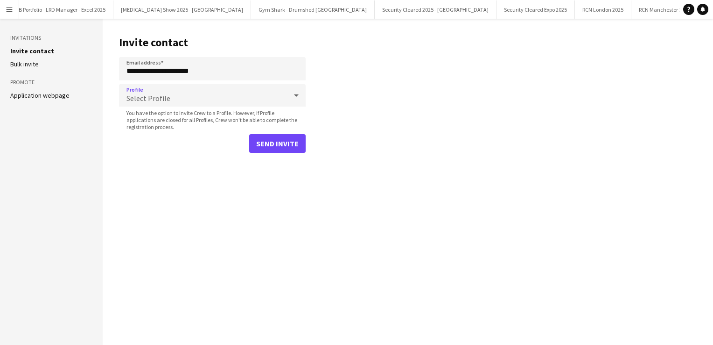
click at [207, 94] on div "Select Profile" at bounding box center [203, 95] width 168 height 22
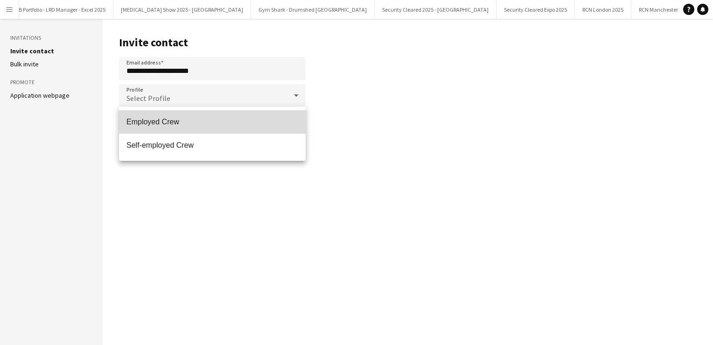
click at [161, 122] on span "Employed Crew" at bounding box center [213, 121] width 172 height 9
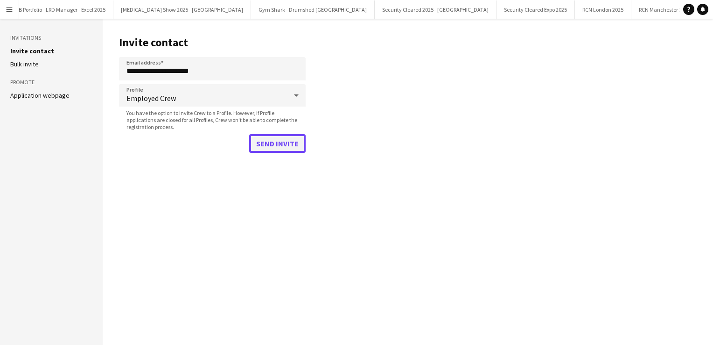
click at [284, 144] on button "Send invite" at bounding box center [277, 143] width 56 height 19
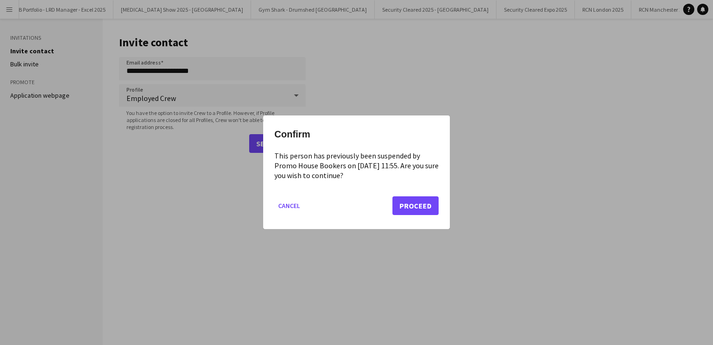
click at [424, 216] on mat-dialog-actions "Cancel Proceed" at bounding box center [356, 210] width 164 height 40
click at [423, 212] on button "Proceed" at bounding box center [416, 206] width 46 height 19
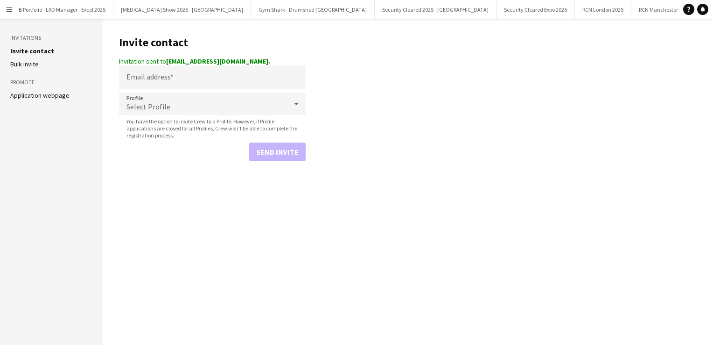
click at [15, 14] on button "Menu" at bounding box center [9, 9] width 19 height 19
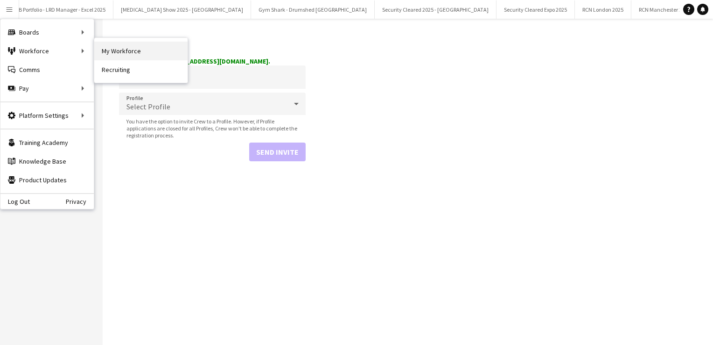
click at [108, 54] on link "My Workforce" at bounding box center [140, 51] width 93 height 19
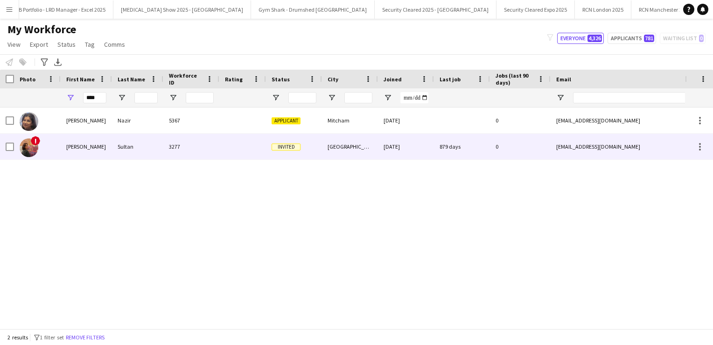
click at [129, 149] on div "Sultan" at bounding box center [137, 147] width 51 height 26
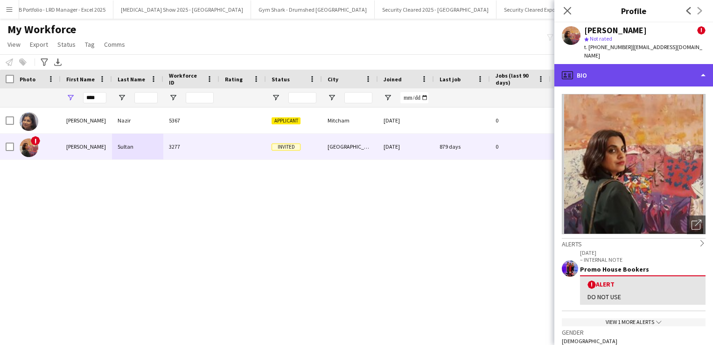
click at [606, 64] on div "profile Bio" at bounding box center [634, 75] width 159 height 22
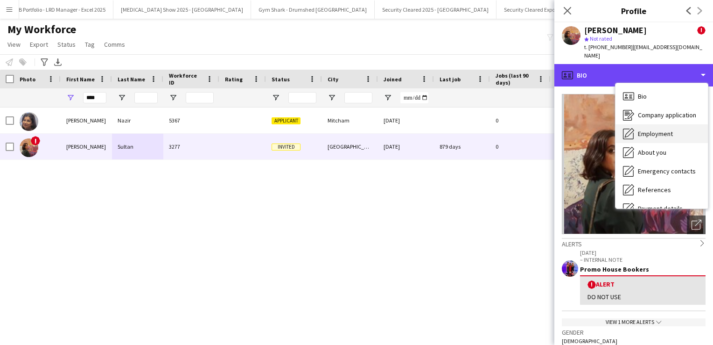
scroll to position [106, 0]
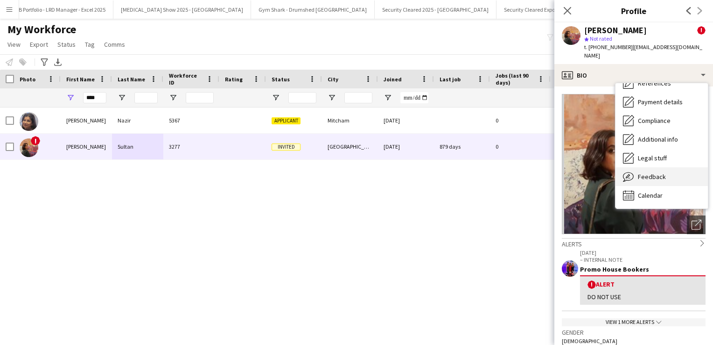
click at [650, 167] on div "Feedback Feedback" at bounding box center [662, 176] width 92 height 19
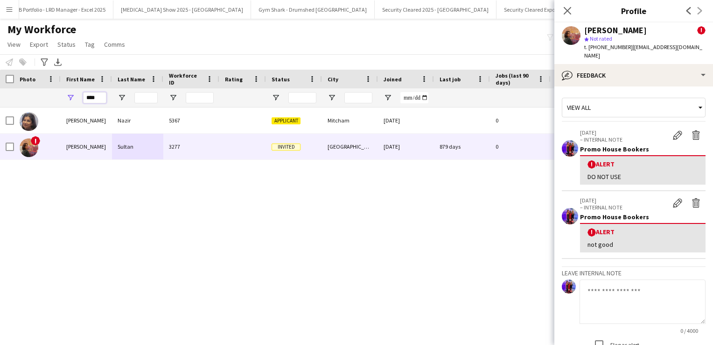
drag, startPoint x: 103, startPoint y: 99, endPoint x: 37, endPoint y: 100, distance: 65.8
click at [37, 100] on div "****" at bounding box center [506, 97] width 1012 height 19
type input "*****"
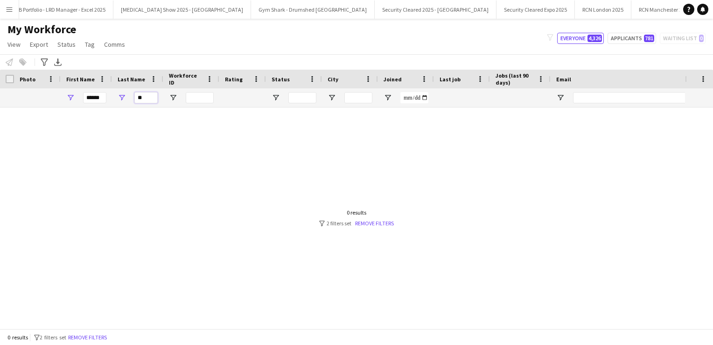
type input "*"
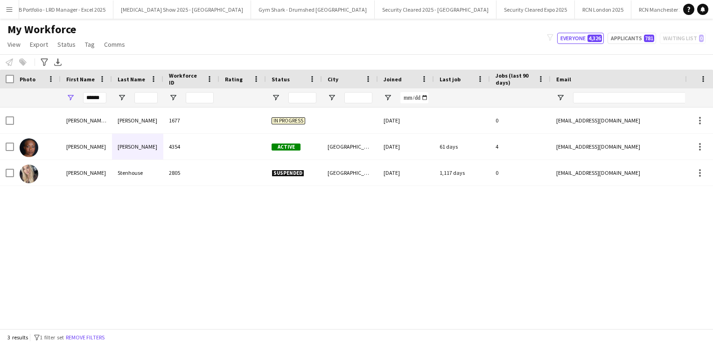
click at [10, 7] on app-icon "Menu" at bounding box center [9, 9] width 7 height 7
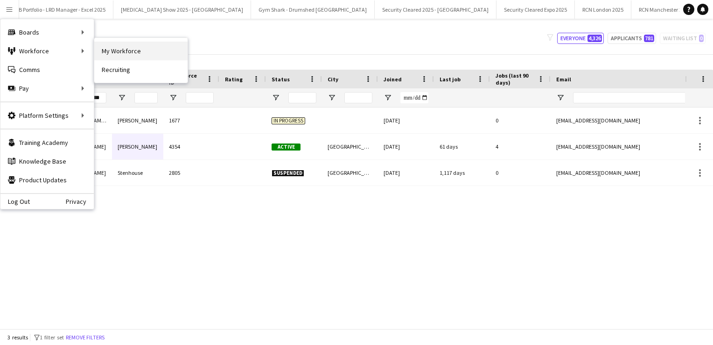
click at [116, 49] on link "My Workforce" at bounding box center [140, 51] width 93 height 19
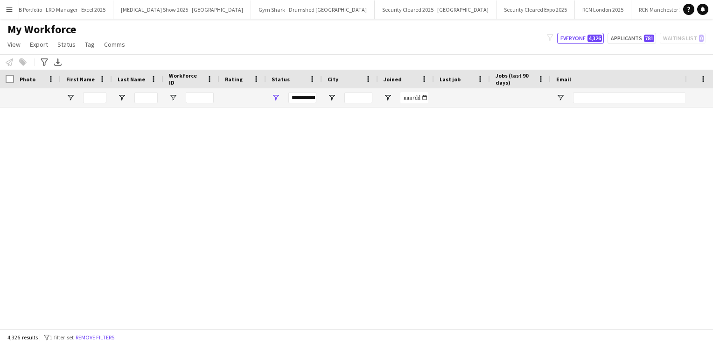
type input "*****"
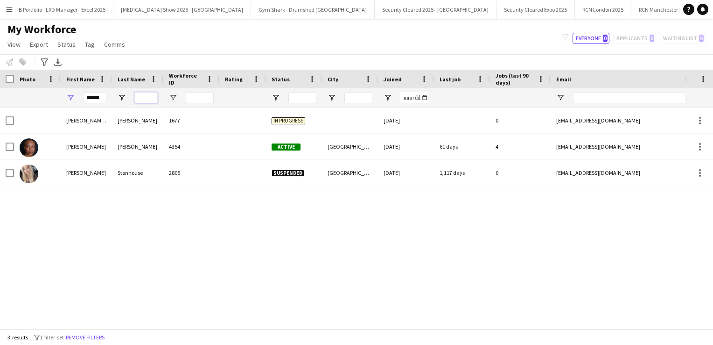
click at [139, 102] on input "Last Name Filter Input" at bounding box center [145, 97] width 23 height 11
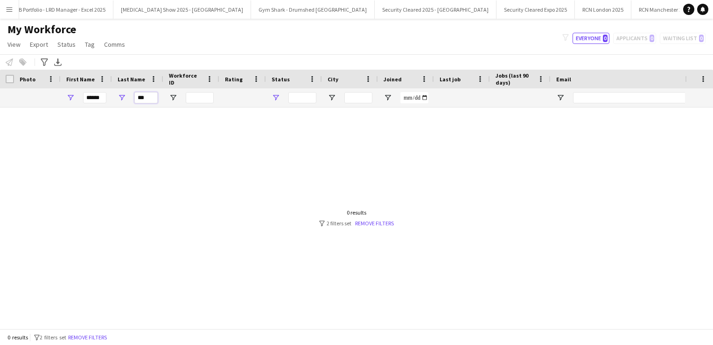
type input "***"
click at [274, 96] on span "Open Filter Menu" at bounding box center [276, 97] width 8 height 8
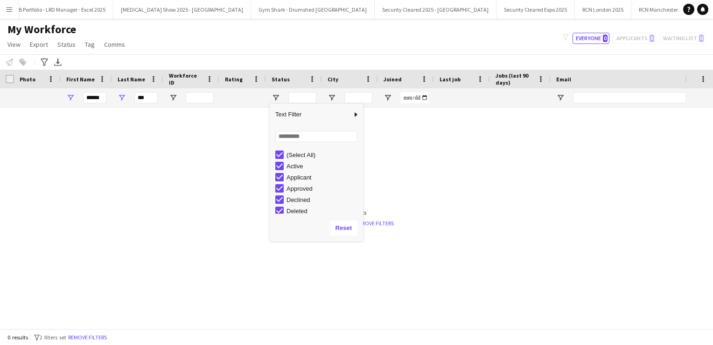
scroll to position [58, 0]
click at [342, 223] on button "Reset" at bounding box center [344, 227] width 28 height 15
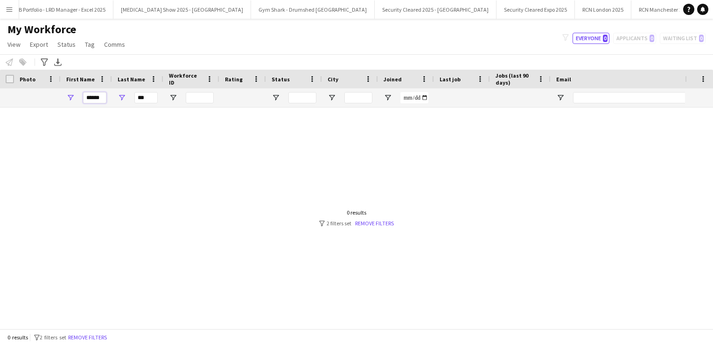
drag, startPoint x: 99, startPoint y: 95, endPoint x: 83, endPoint y: 91, distance: 15.7
click at [83, 92] on div "*****" at bounding box center [94, 97] width 23 height 11
drag, startPoint x: 148, startPoint y: 102, endPoint x: 116, endPoint y: 84, distance: 36.1
click at [116, 84] on div "Workforce Details Photo First Name ***" at bounding box center [506, 89] width 1012 height 38
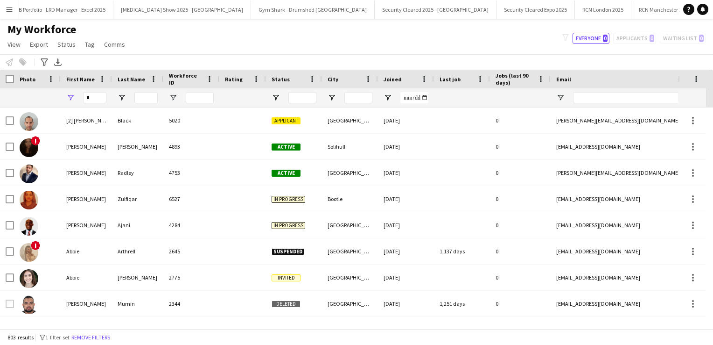
click at [10, 11] on app-icon "Menu" at bounding box center [9, 9] width 7 height 7
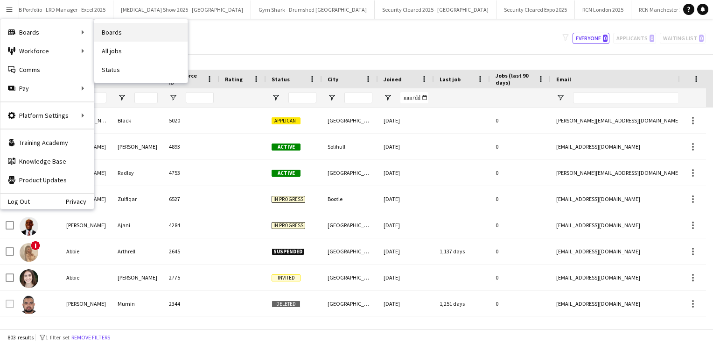
click at [104, 35] on link "Boards" at bounding box center [140, 32] width 93 height 19
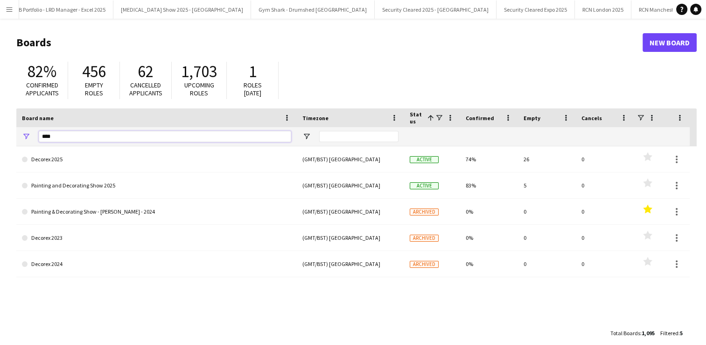
drag, startPoint x: 64, startPoint y: 141, endPoint x: 21, endPoint y: 129, distance: 44.5
click at [21, 129] on div "****" at bounding box center [156, 136] width 281 height 19
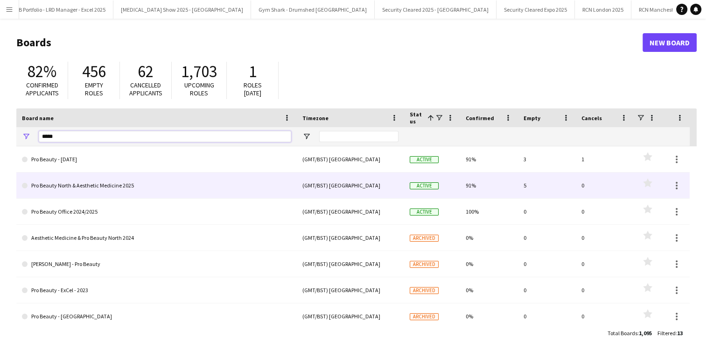
type input "*****"
click at [86, 188] on link "Pro Beauty North & Aesthetic Medicine 2025" at bounding box center [156, 185] width 269 height 26
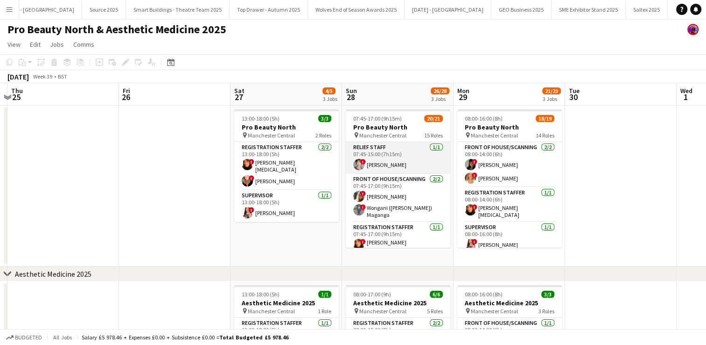
click at [360, 163] on app-user-avatar at bounding box center [358, 164] width 11 height 11
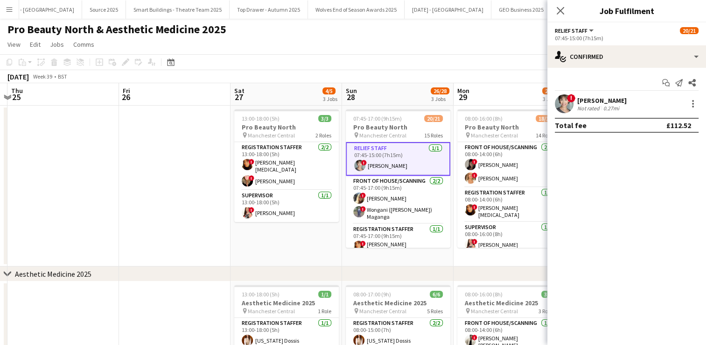
click at [570, 102] on app-user-avatar at bounding box center [564, 103] width 19 height 19
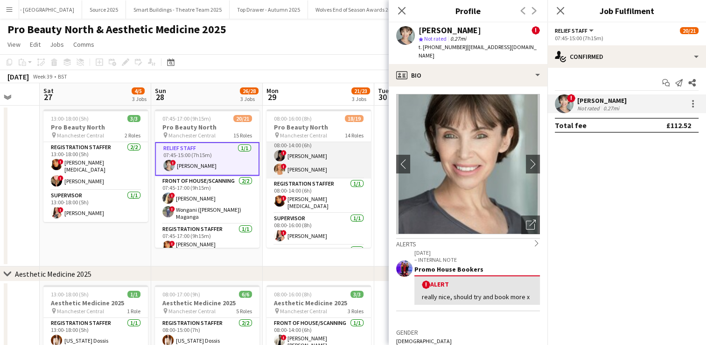
scroll to position [9, 0]
